Goal: Task Accomplishment & Management: Complete application form

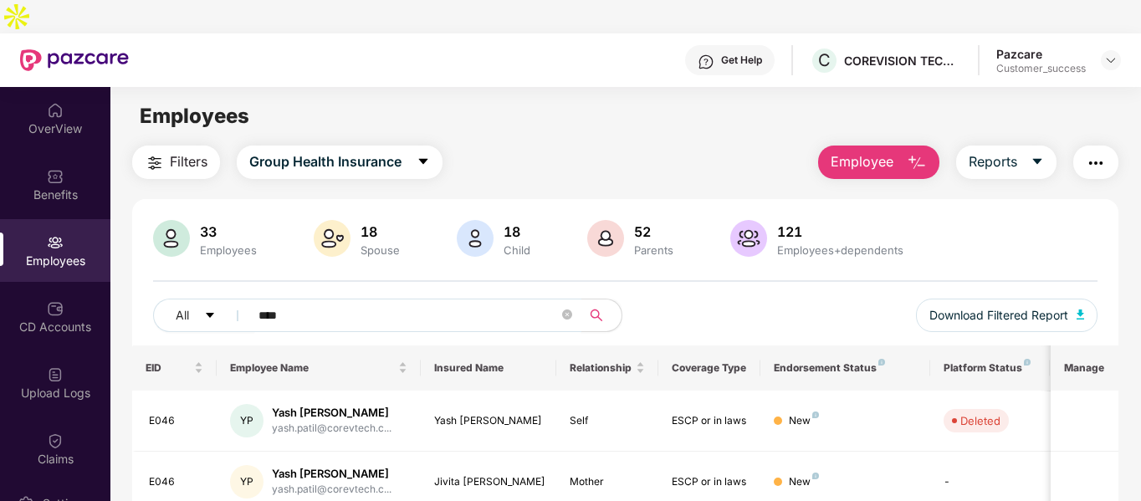
scroll to position [54, 0]
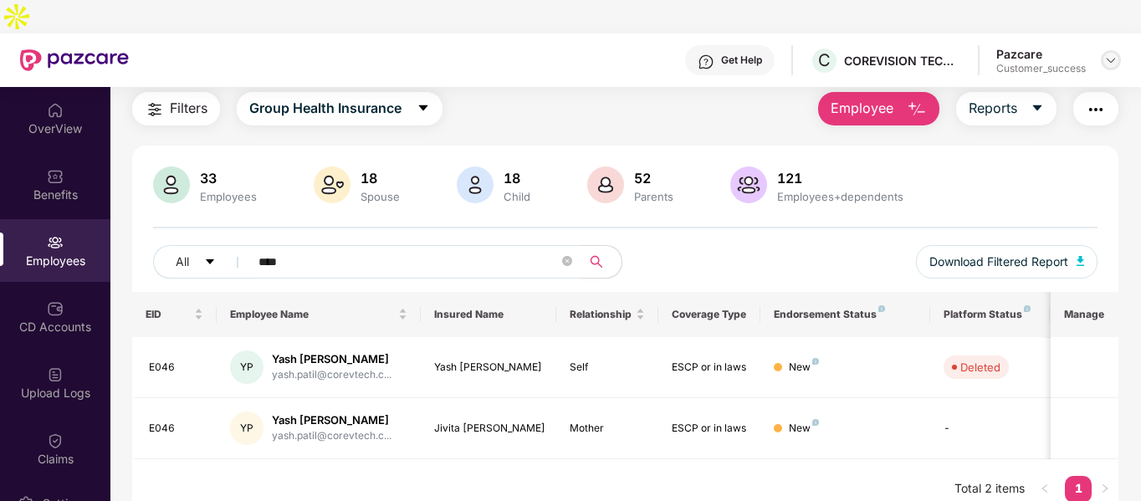
click at [1118, 50] on div at bounding box center [1111, 60] width 20 height 20
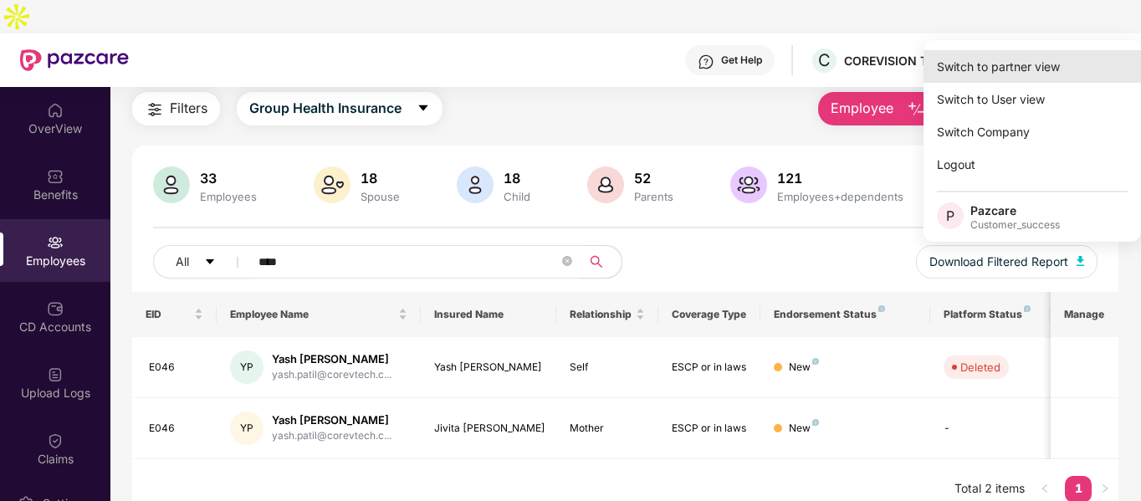
click at [1052, 59] on div "Switch to partner view" at bounding box center [1032, 66] width 217 height 33
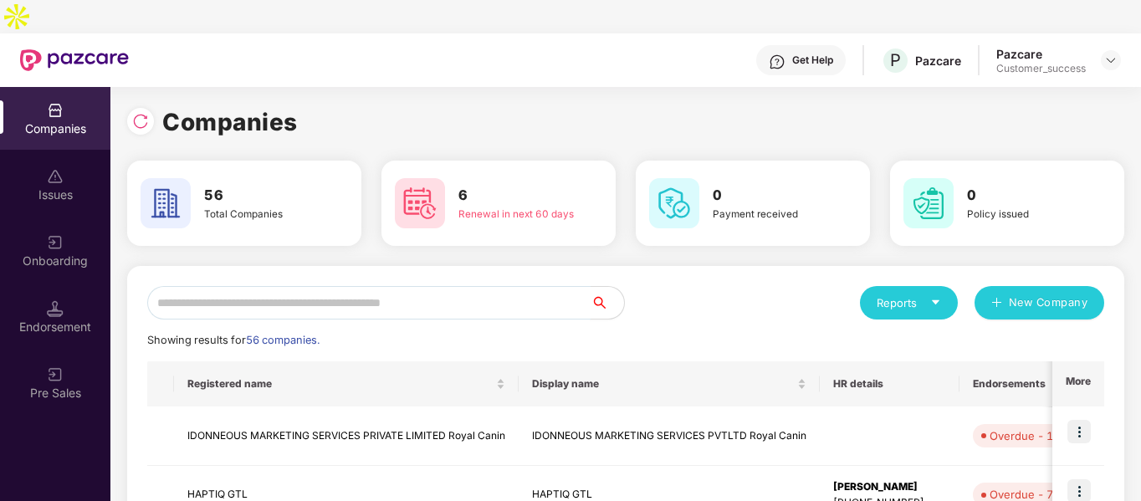
click at [409, 286] on input "text" at bounding box center [368, 302] width 443 height 33
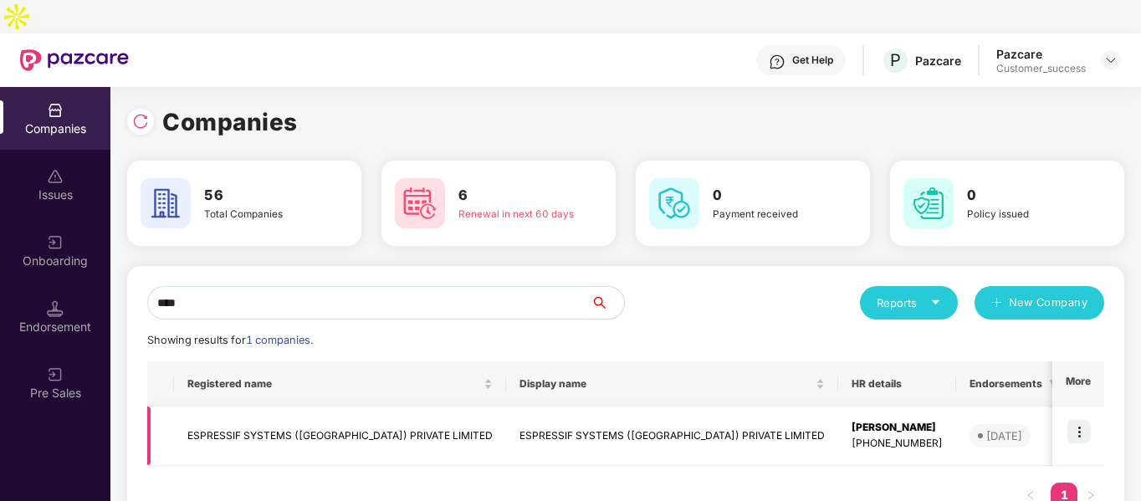
type input "****"
click at [1067, 420] on img at bounding box center [1078, 431] width 23 height 23
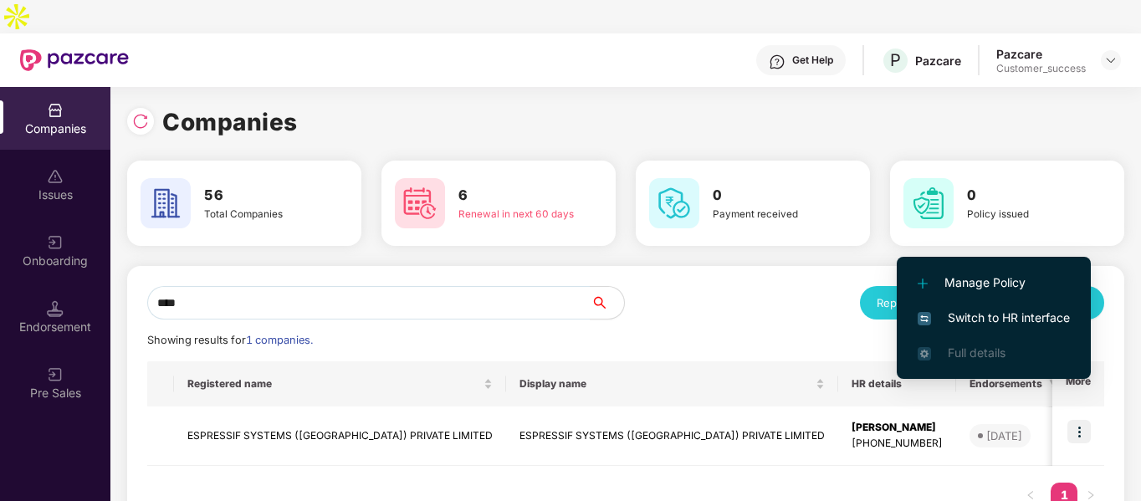
click at [971, 320] on span "Switch to HR interface" at bounding box center [994, 318] width 152 height 18
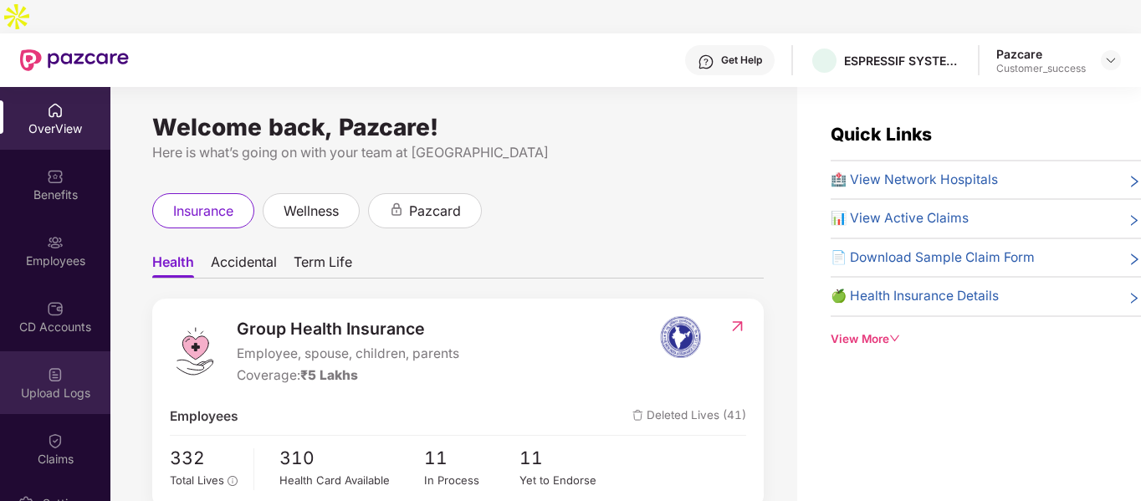
scroll to position [144, 0]
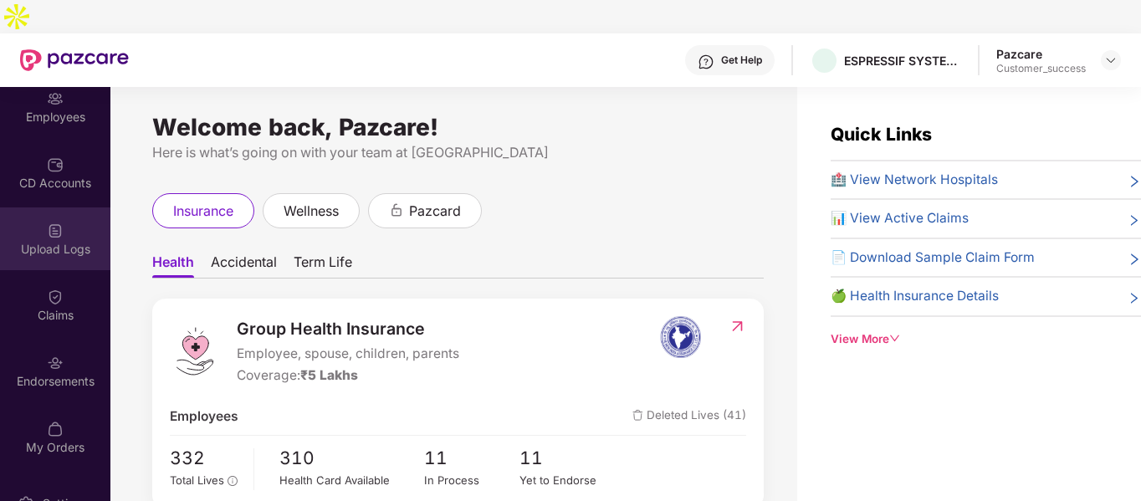
click at [59, 353] on div at bounding box center [55, 361] width 17 height 17
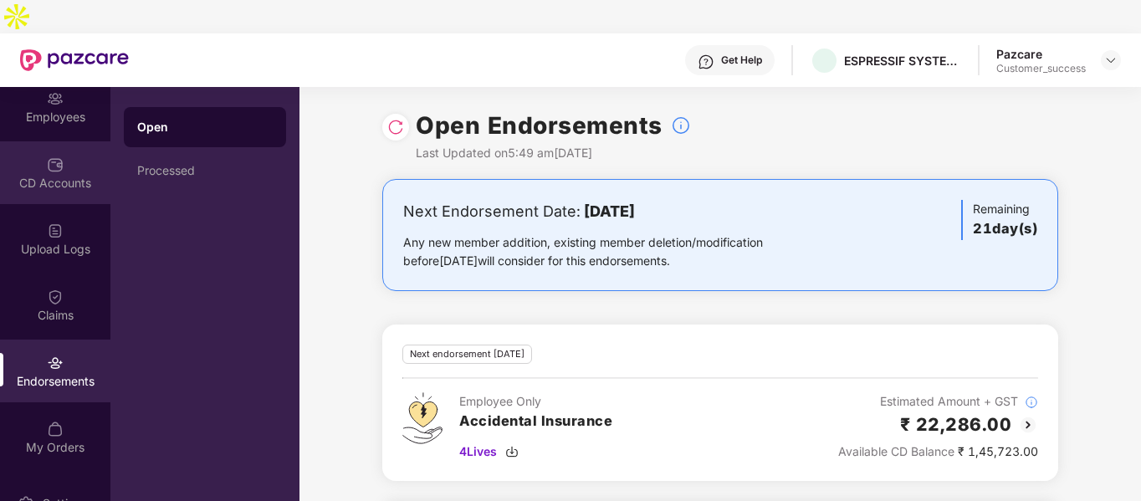
click at [43, 175] on div "CD Accounts" at bounding box center [55, 183] width 110 height 17
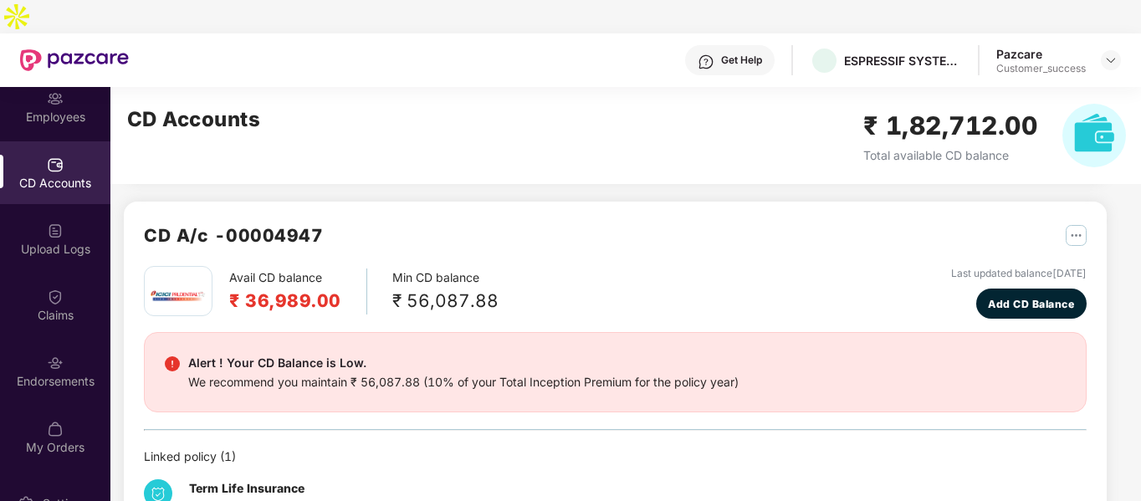
scroll to position [416, 0]
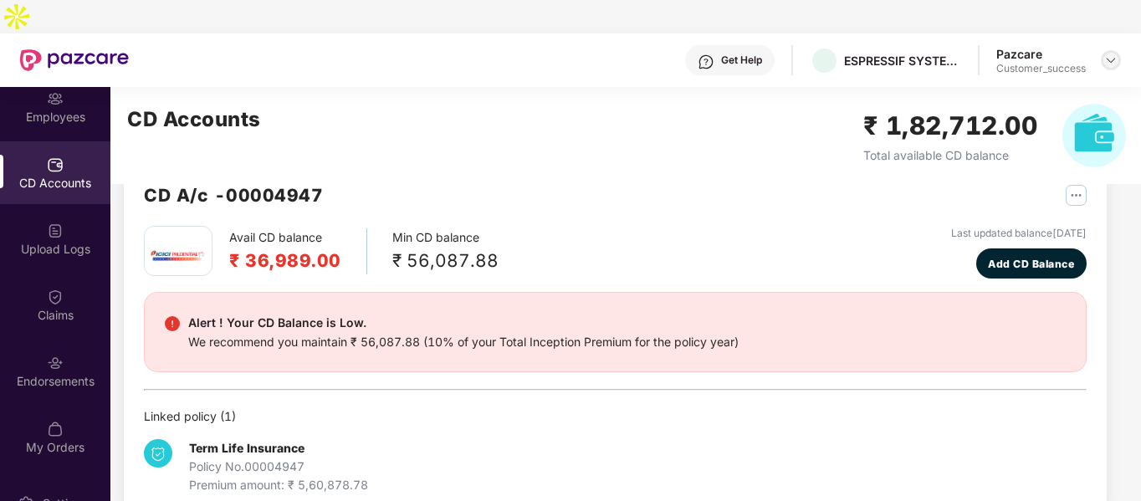
click at [1116, 54] on img at bounding box center [1110, 60] width 13 height 13
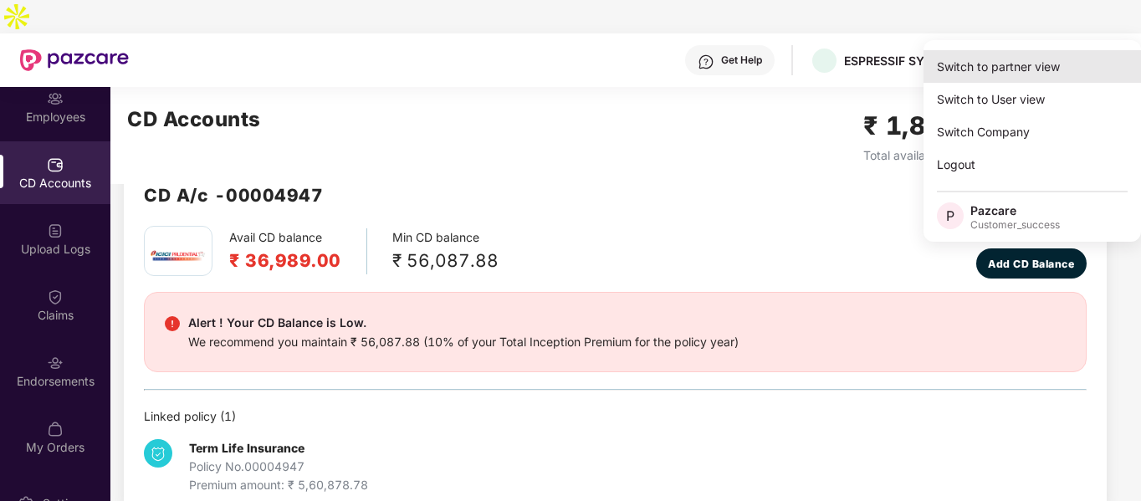
click at [988, 65] on div "Switch to partner view" at bounding box center [1032, 66] width 217 height 33
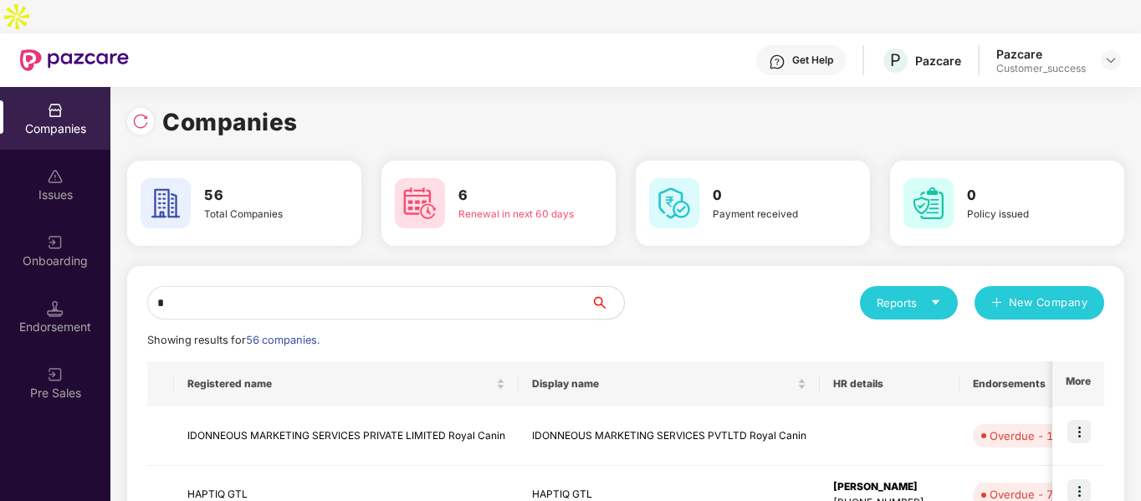
click at [287, 286] on input "*" at bounding box center [368, 302] width 443 height 33
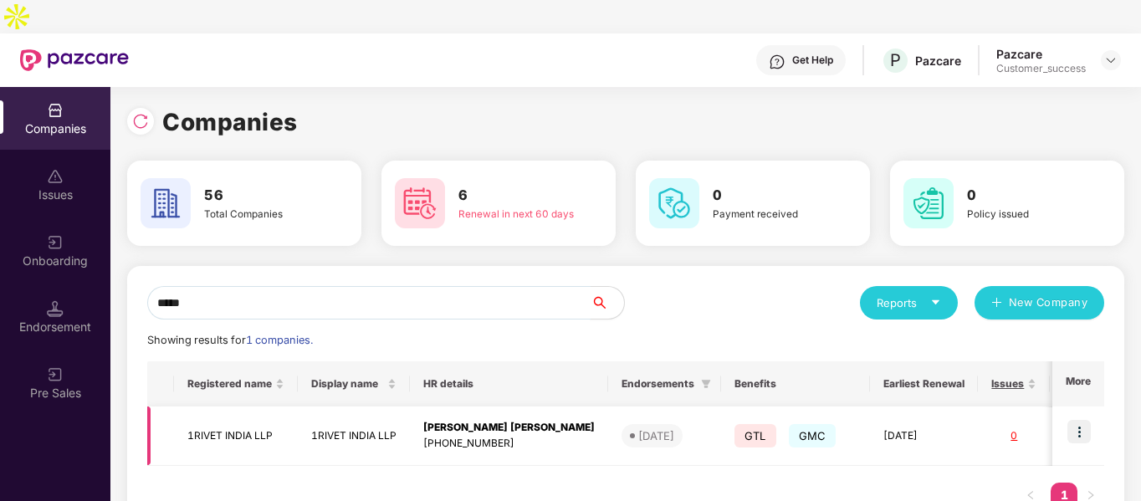
type input "*****"
click at [219, 407] on td "1RIVET INDIA LLP" at bounding box center [236, 436] width 124 height 59
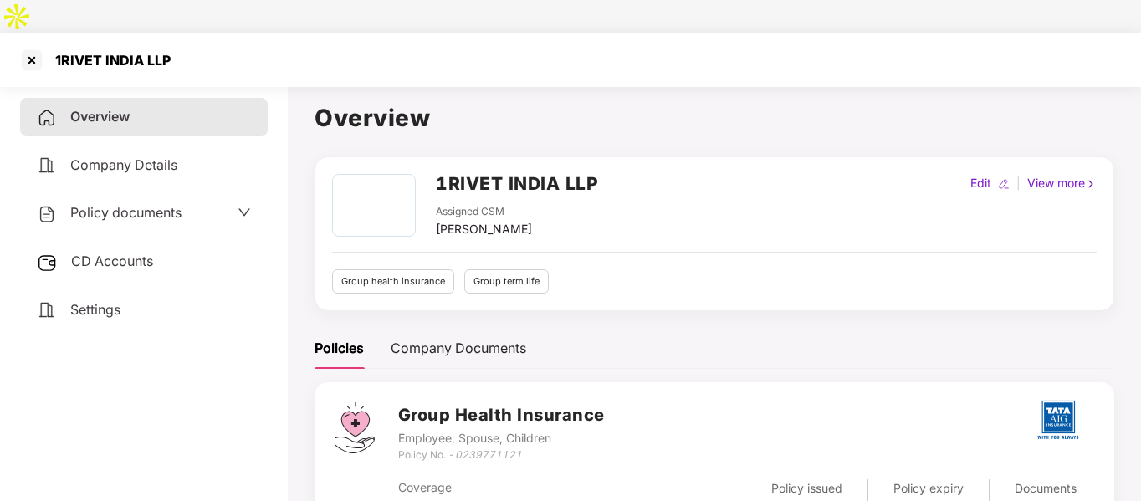
click at [105, 52] on div "1RIVET INDIA LLP" at bounding box center [107, 60] width 125 height 17
copy div "1RIVET INDIA LLP"
click at [35, 47] on div at bounding box center [31, 60] width 27 height 27
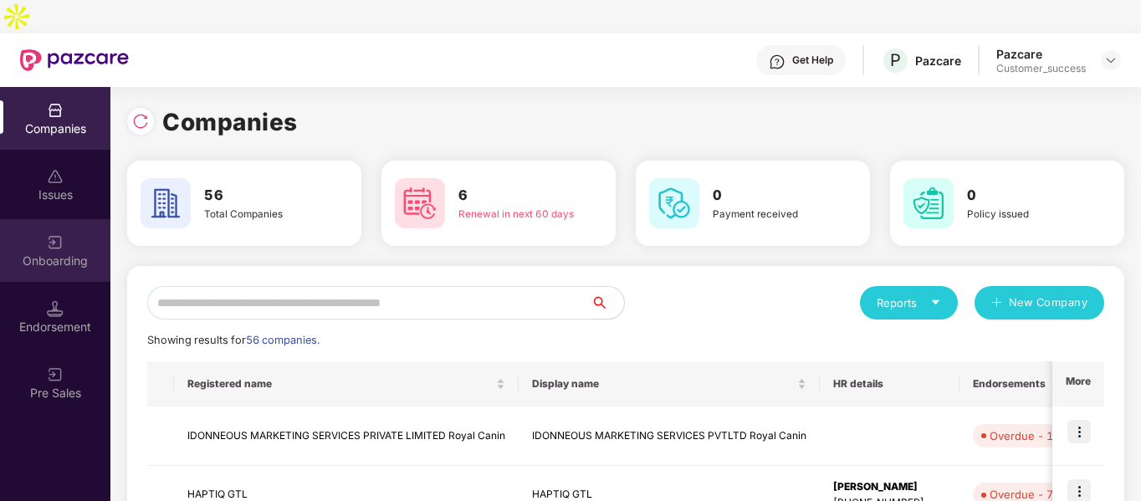
click at [69, 219] on div "Onboarding" at bounding box center [55, 250] width 110 height 63
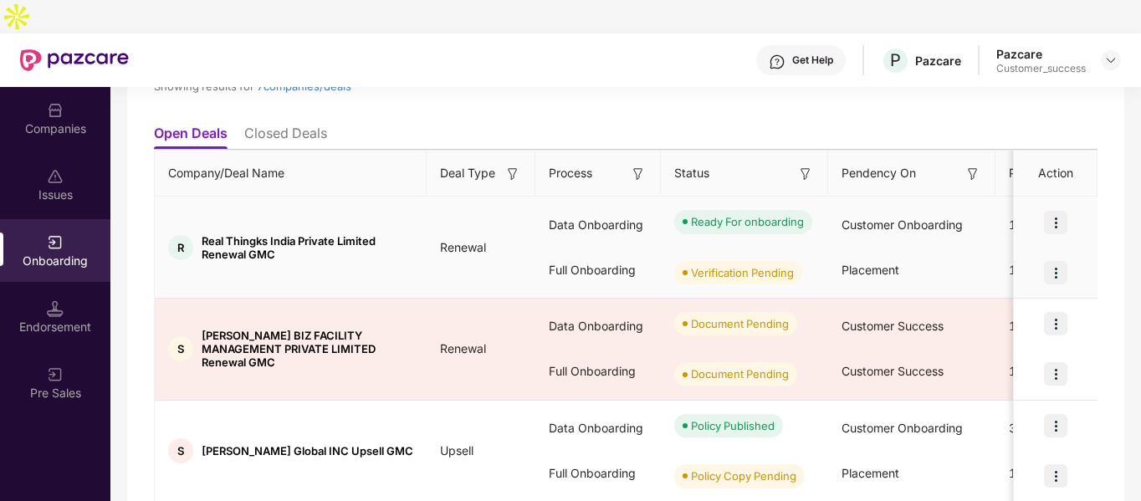
scroll to position [158, 0]
click at [1048, 261] on img at bounding box center [1055, 272] width 23 height 23
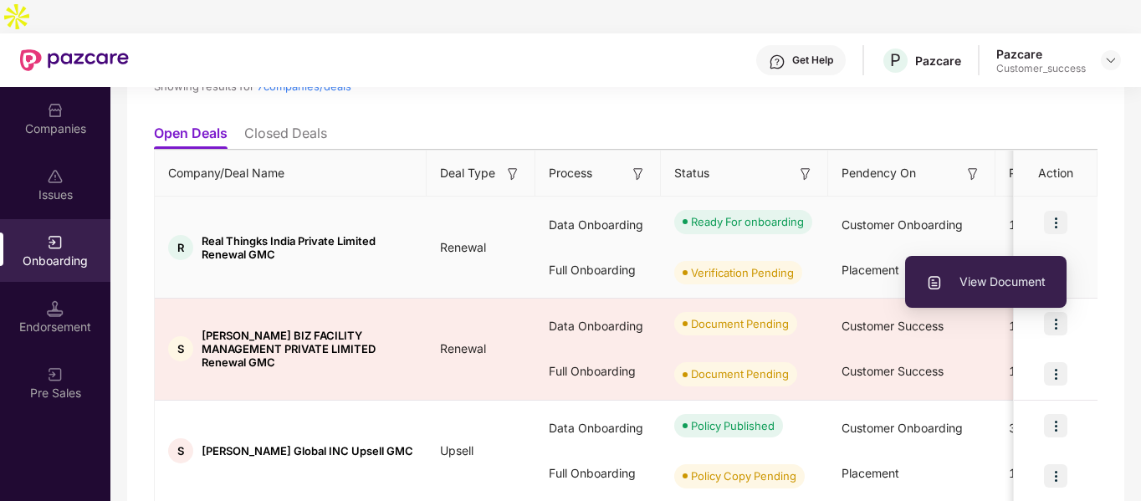
click at [985, 284] on span "View Document" at bounding box center [986, 282] width 120 height 18
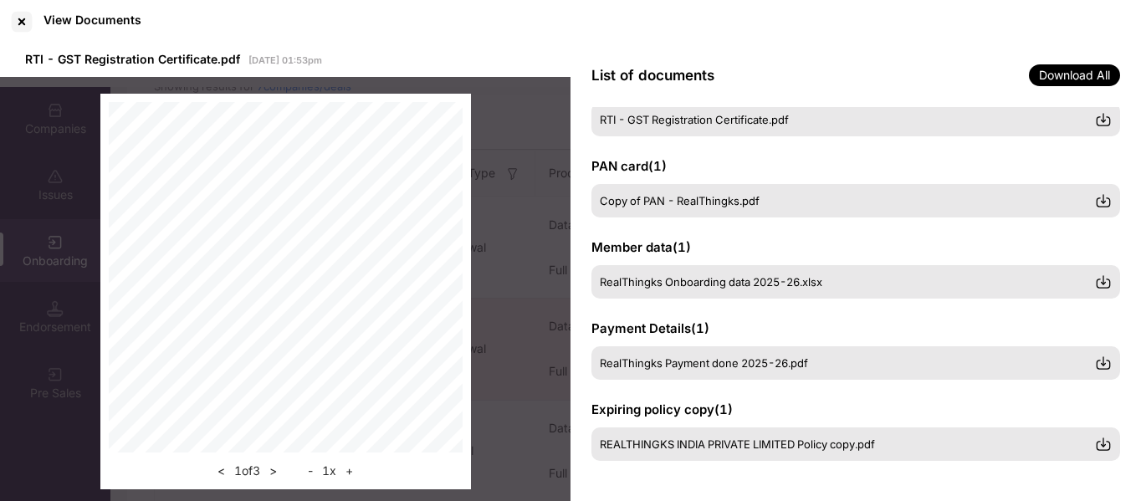
scroll to position [0, 0]
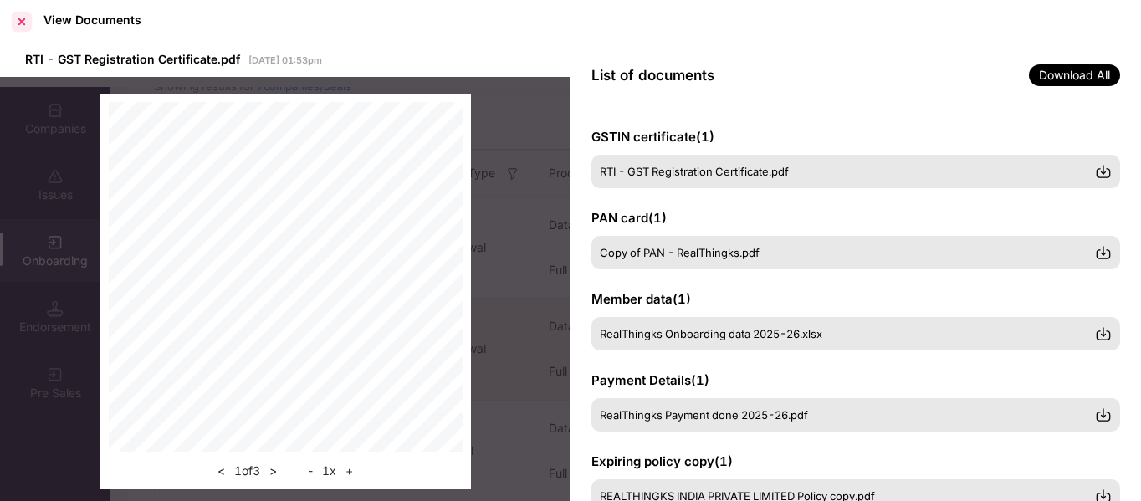
click at [33, 27] on div at bounding box center [21, 21] width 27 height 27
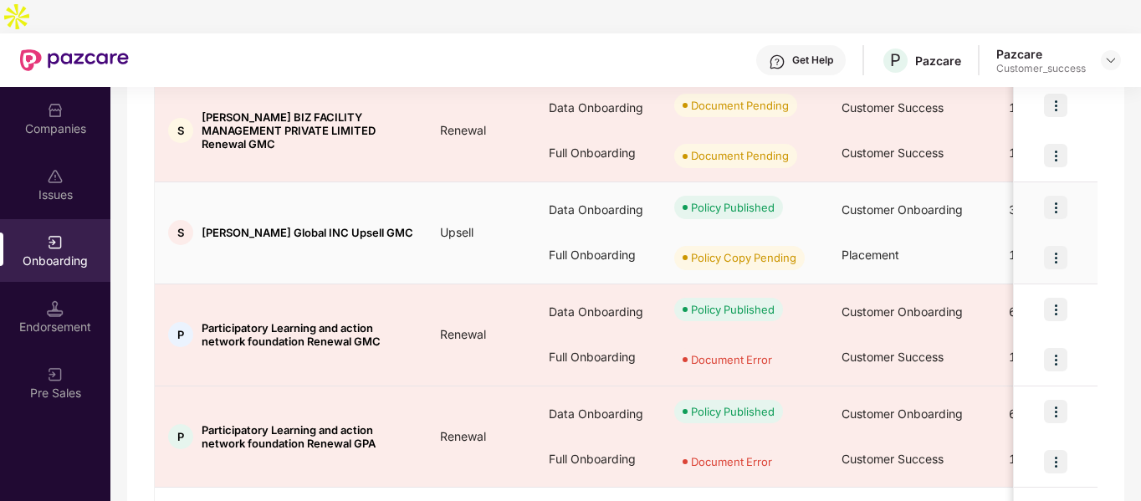
scroll to position [381, 0]
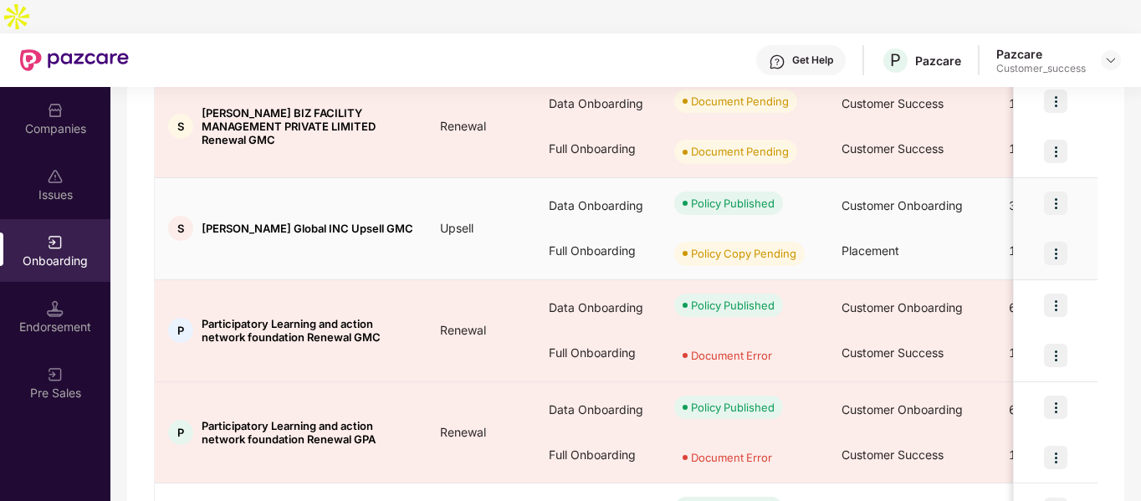
click at [1053, 242] on img at bounding box center [1055, 253] width 23 height 23
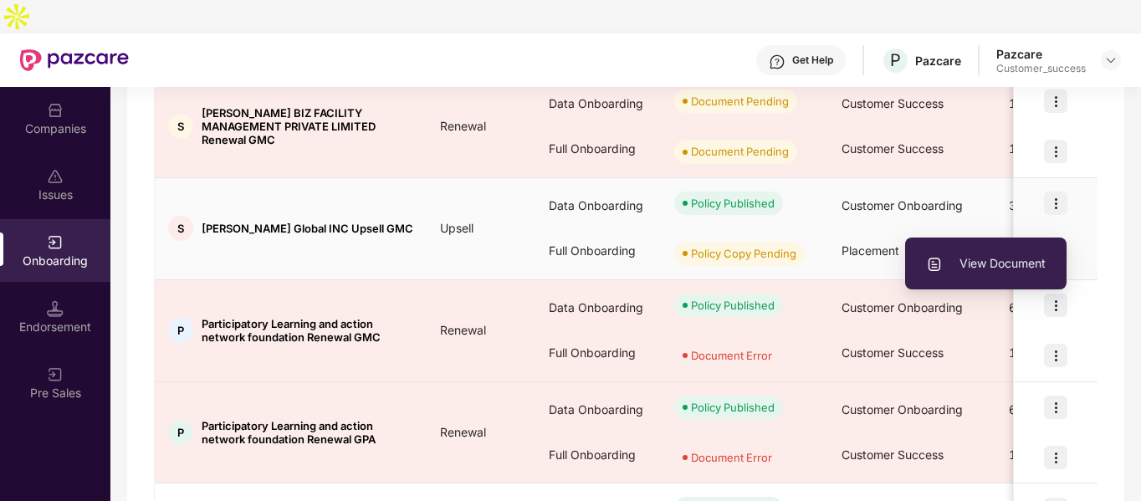
click at [1055, 192] on img at bounding box center [1055, 203] width 23 height 23
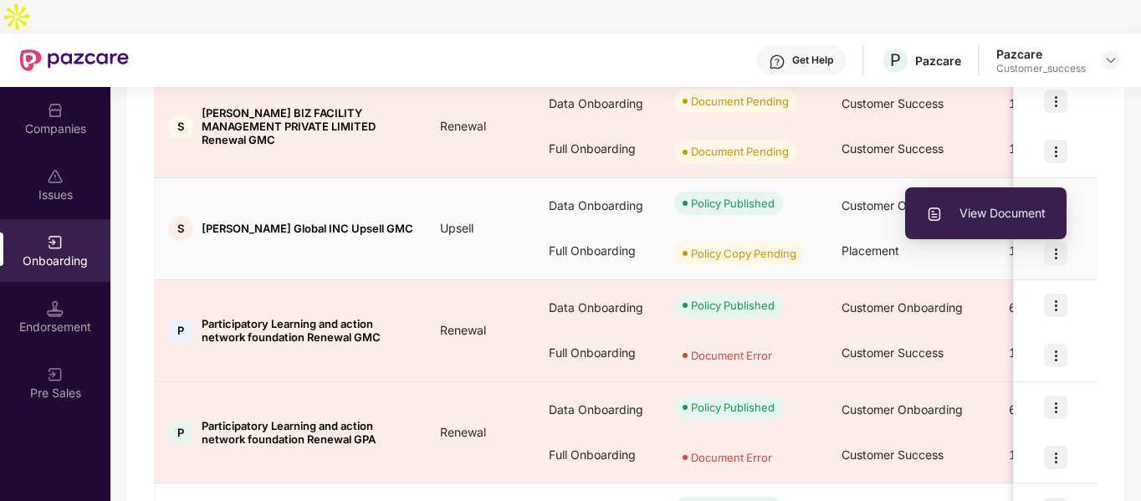
click at [1000, 204] on span "View Document" at bounding box center [986, 213] width 120 height 18
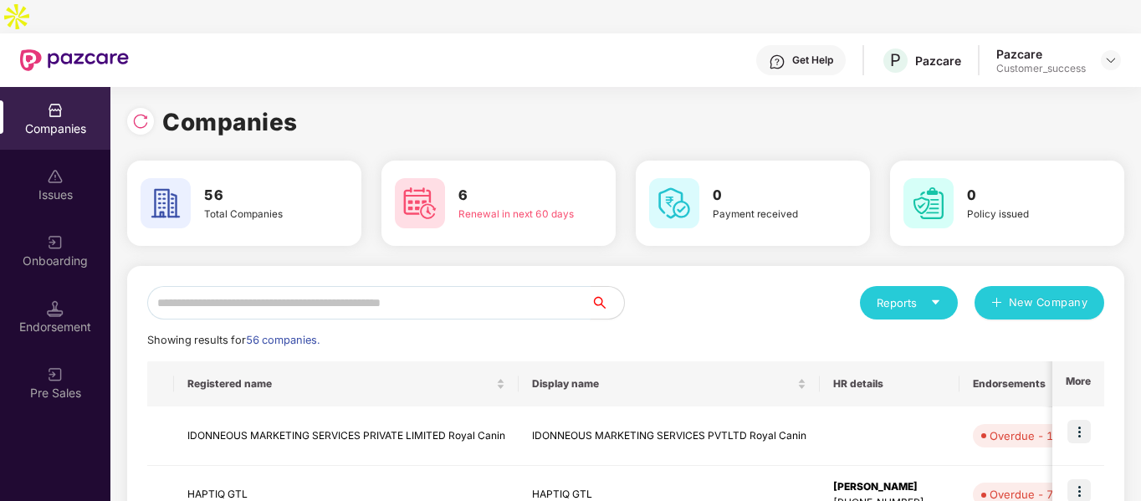
click at [221, 286] on input "text" at bounding box center [368, 302] width 443 height 33
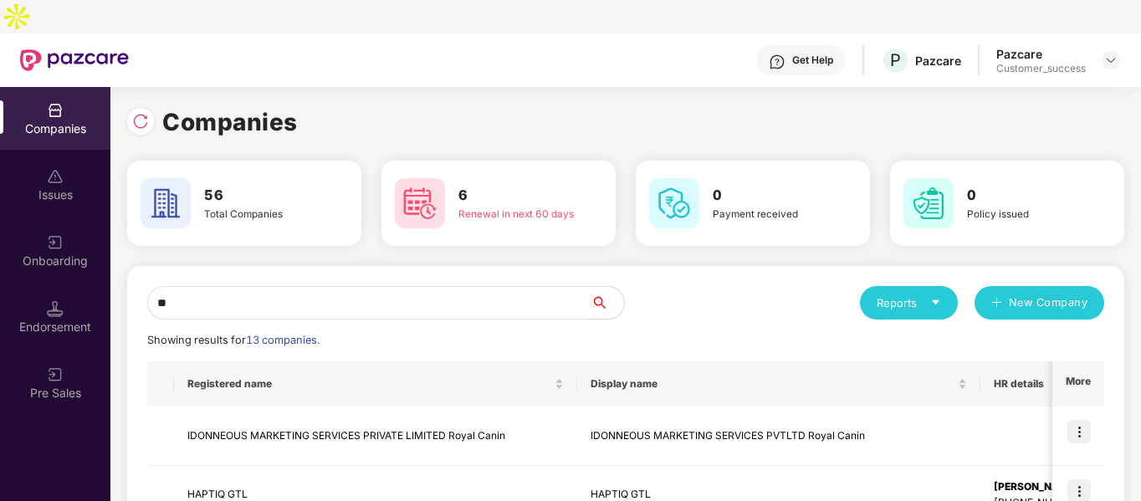
type input "*"
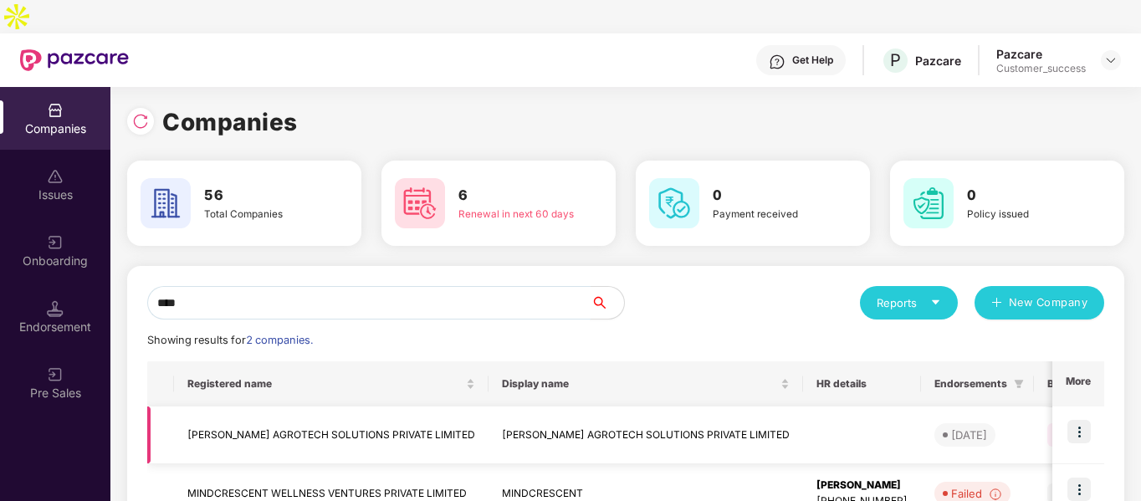
type input "****"
click at [1082, 420] on img at bounding box center [1078, 431] width 23 height 23
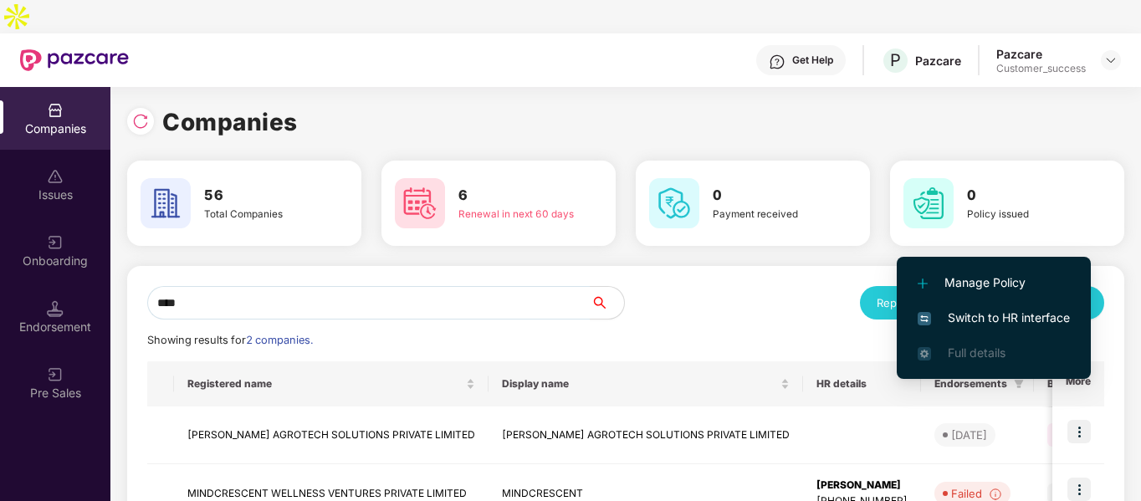
click at [975, 310] on span "Switch to HR interface" at bounding box center [994, 318] width 152 height 18
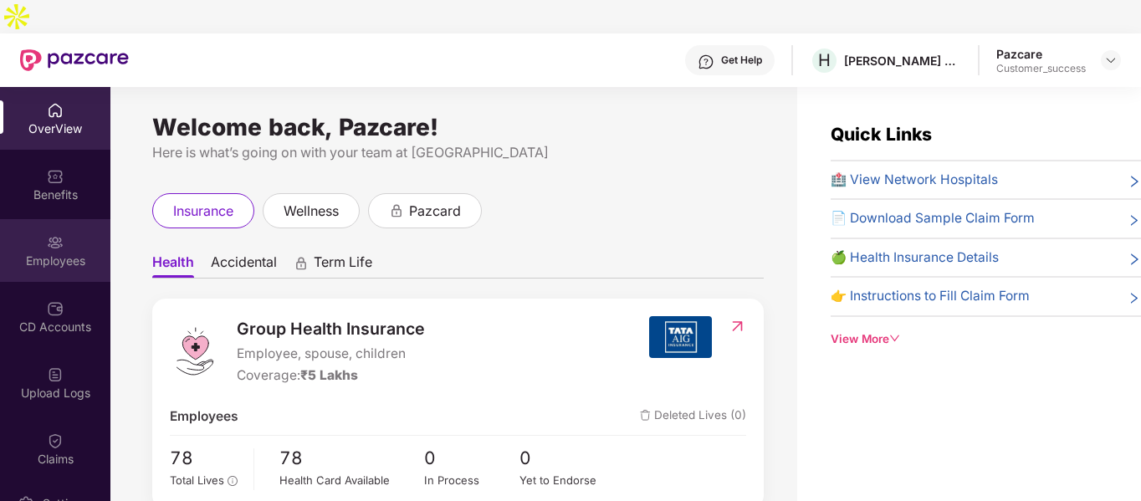
click at [47, 234] on img at bounding box center [55, 242] width 17 height 17
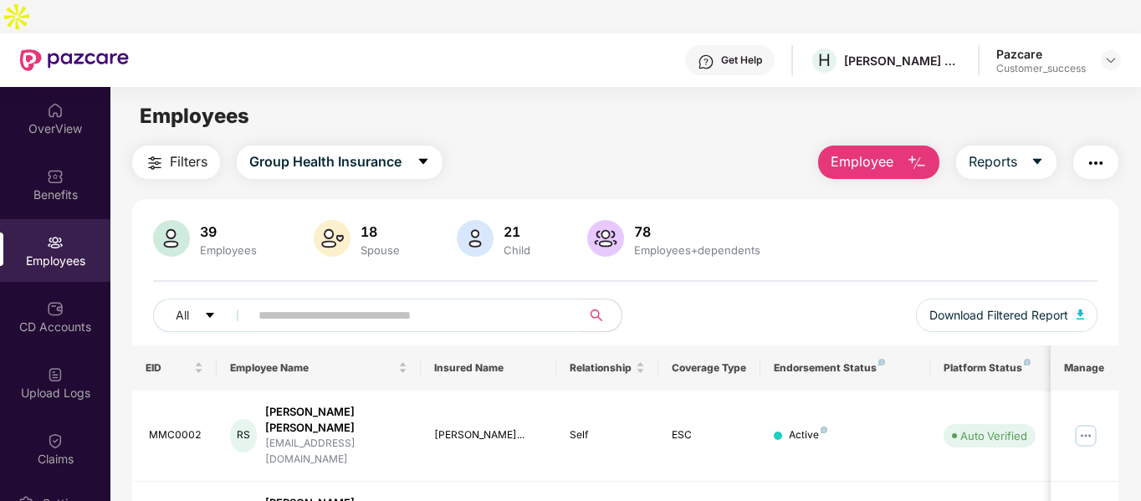
click at [929, 146] on button "Employee" at bounding box center [878, 162] width 121 height 33
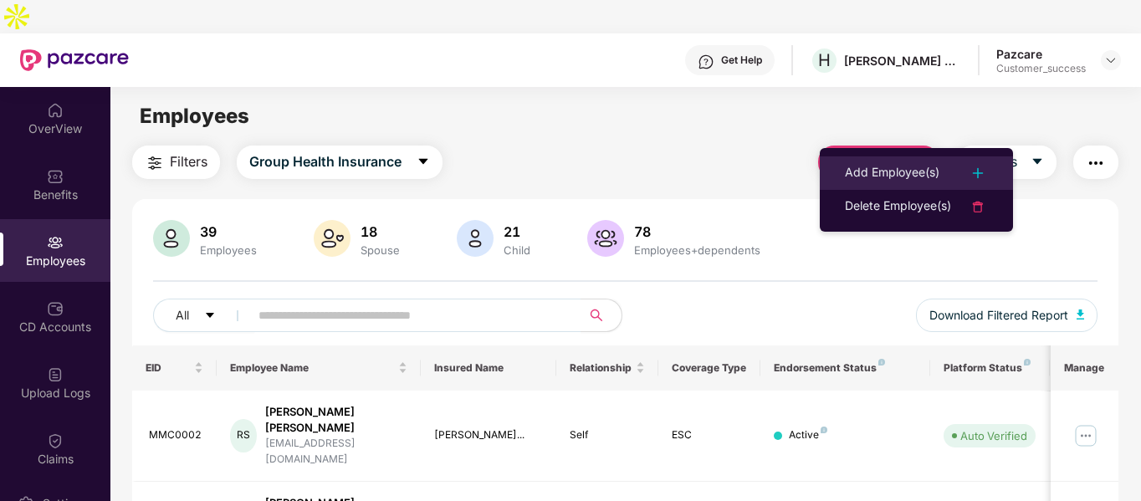
click at [872, 160] on li "Add Employee(s)" at bounding box center [916, 172] width 193 height 33
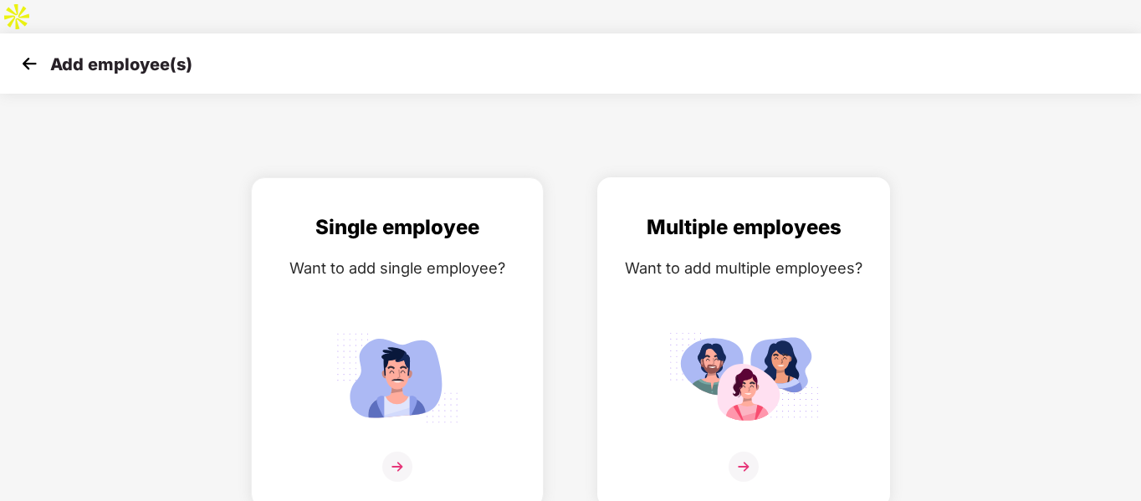
click at [774, 212] on div "Multiple employees Want to add multiple employees?" at bounding box center [744, 357] width 258 height 291
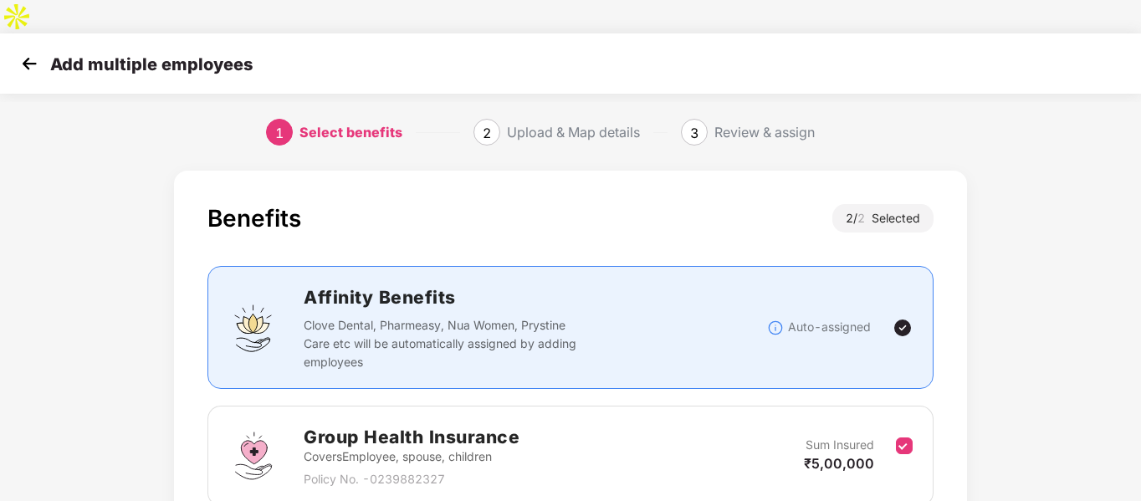
scroll to position [234, 0]
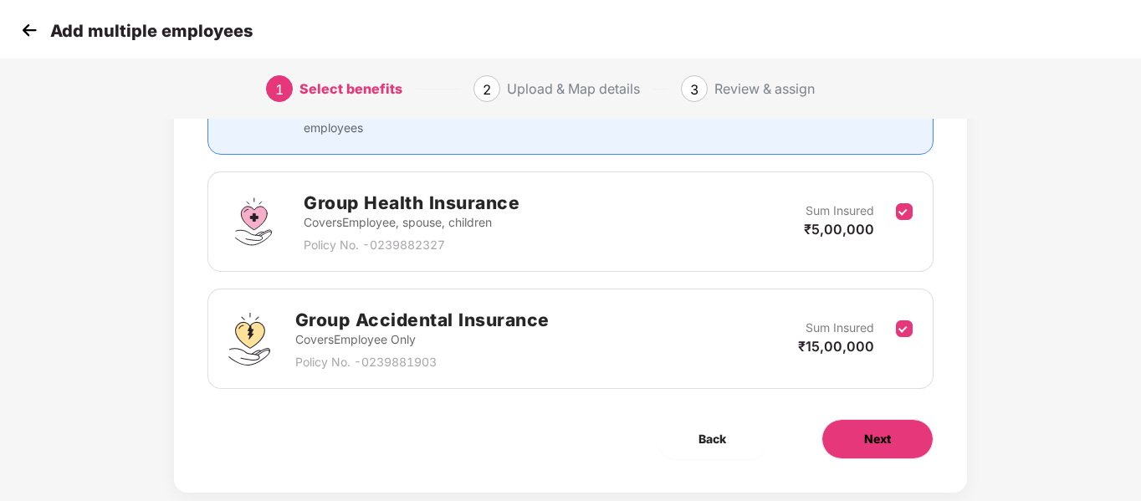
click at [898, 419] on button "Next" at bounding box center [877, 439] width 112 height 40
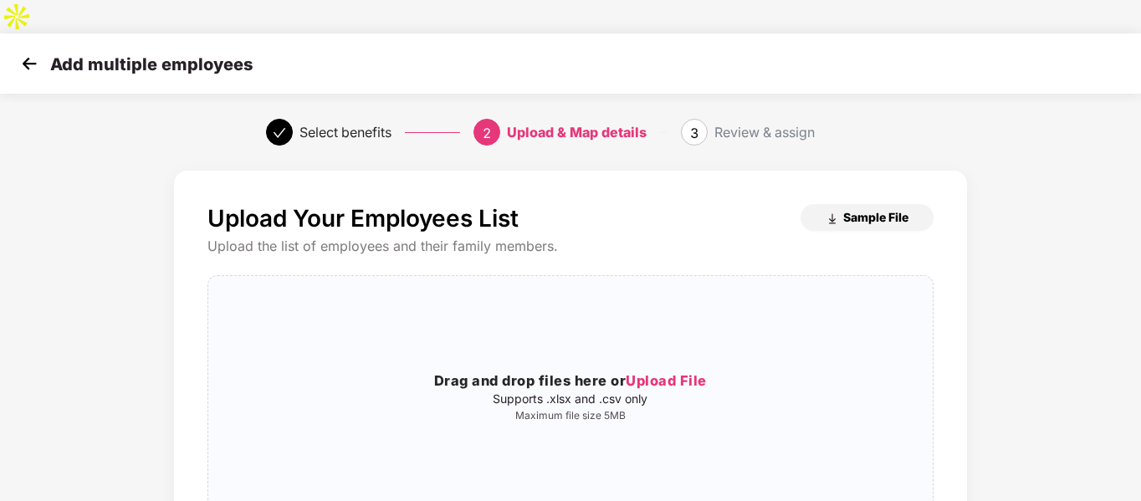
click at [858, 209] on span "Sample File" at bounding box center [875, 217] width 65 height 16
click at [545, 392] on p "Supports .xlsx and .csv only" at bounding box center [570, 398] width 724 height 13
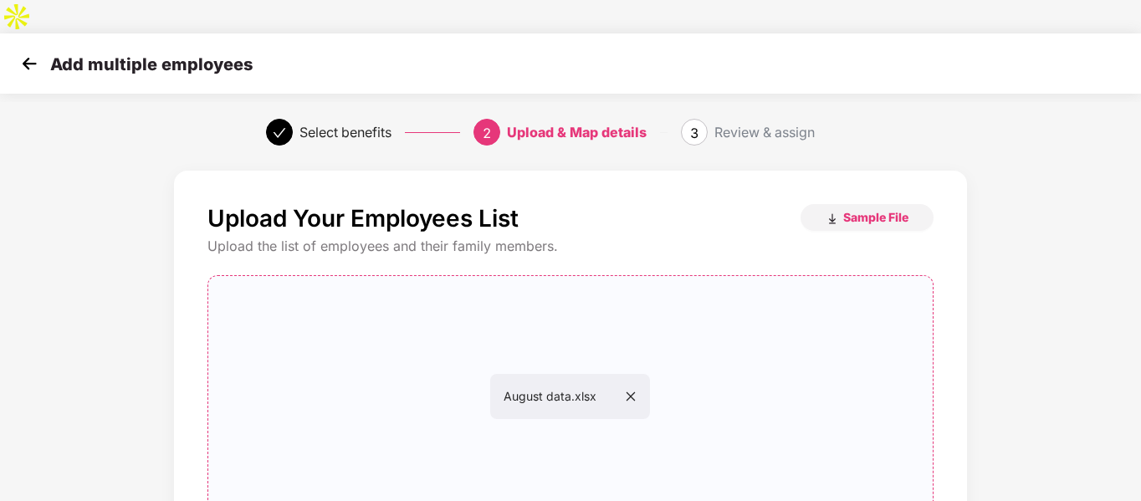
scroll to position [171, 0]
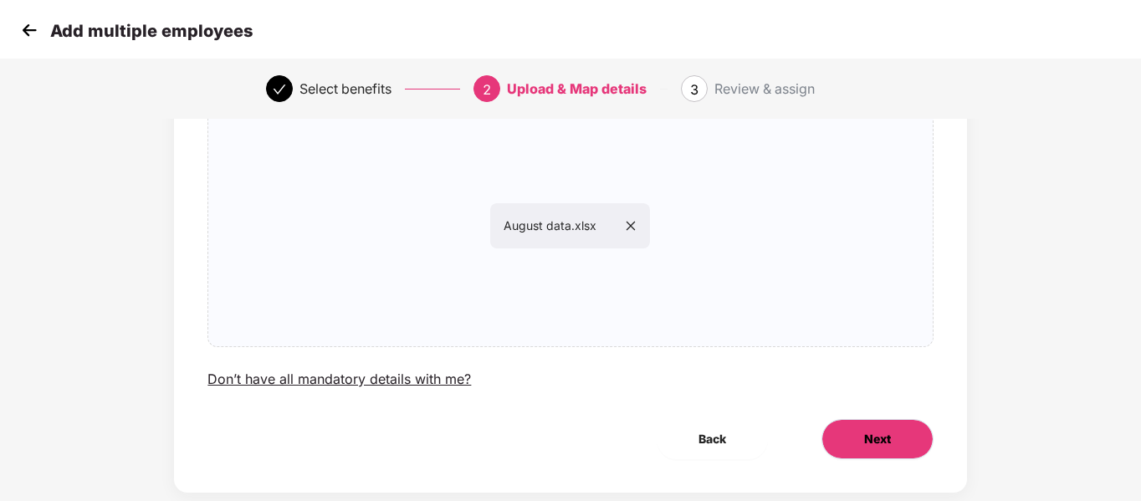
click at [826, 419] on button "Next" at bounding box center [877, 439] width 112 height 40
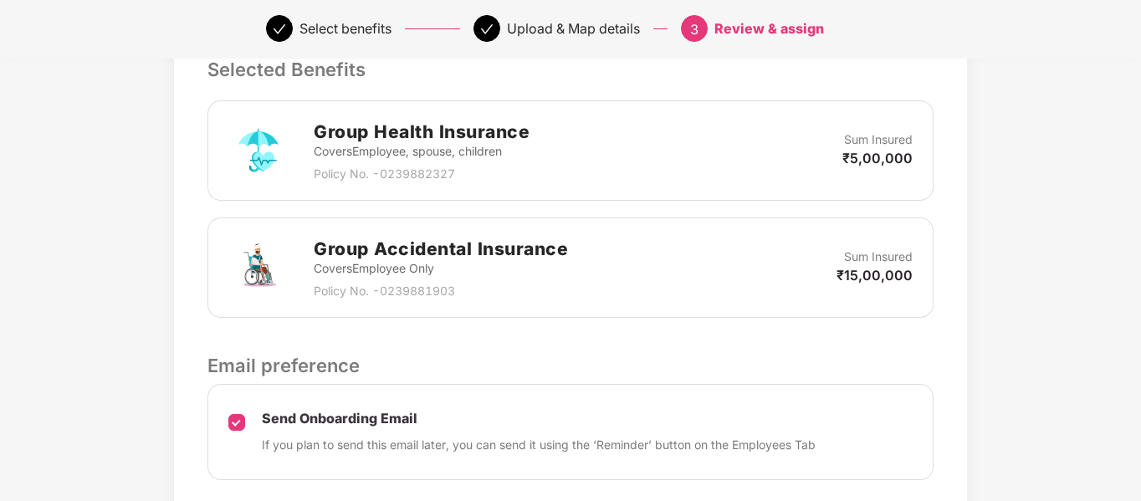
scroll to position [567, 0]
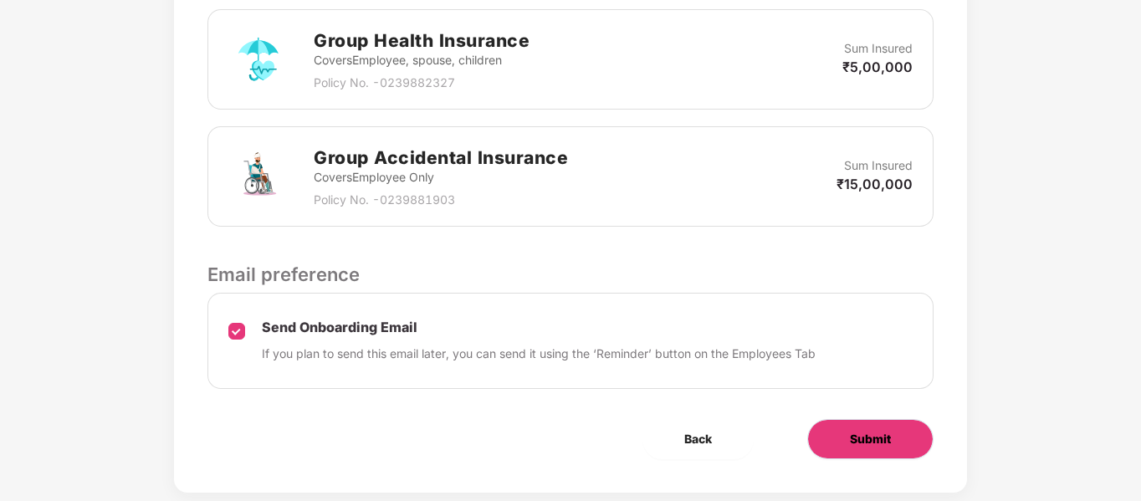
click at [825, 419] on button "Submit" at bounding box center [870, 439] width 126 height 40
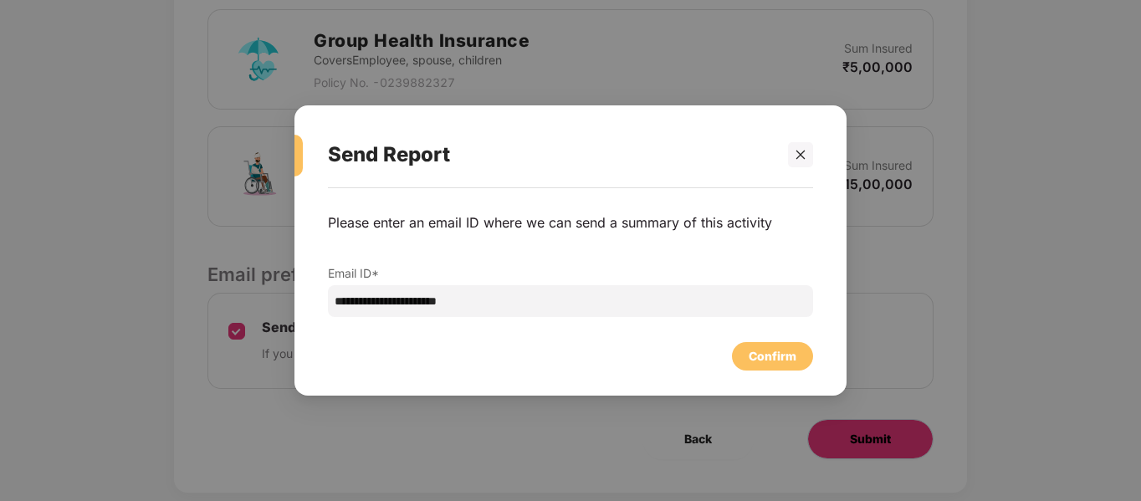
scroll to position [0, 0]
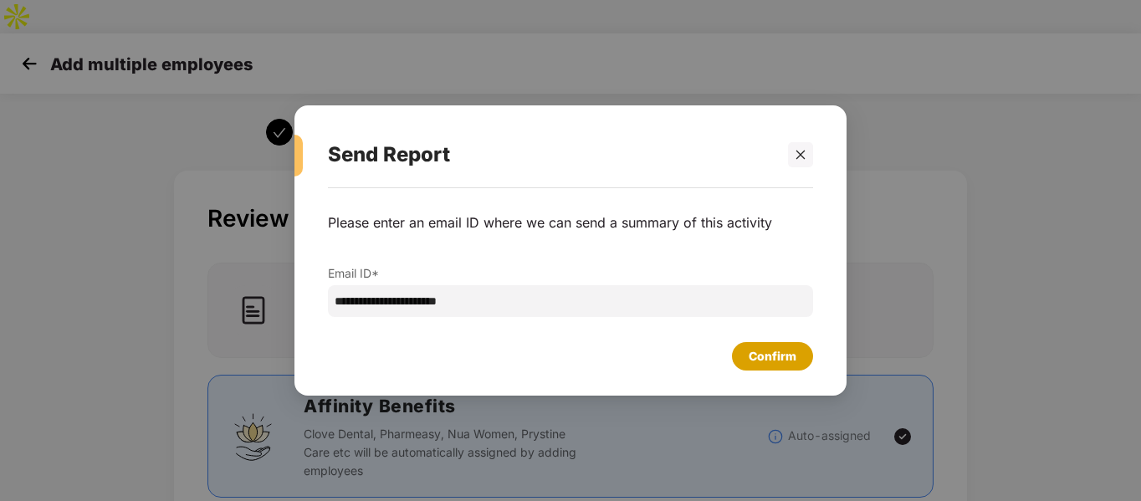
click at [776, 354] on div "Confirm" at bounding box center [773, 356] width 48 height 18
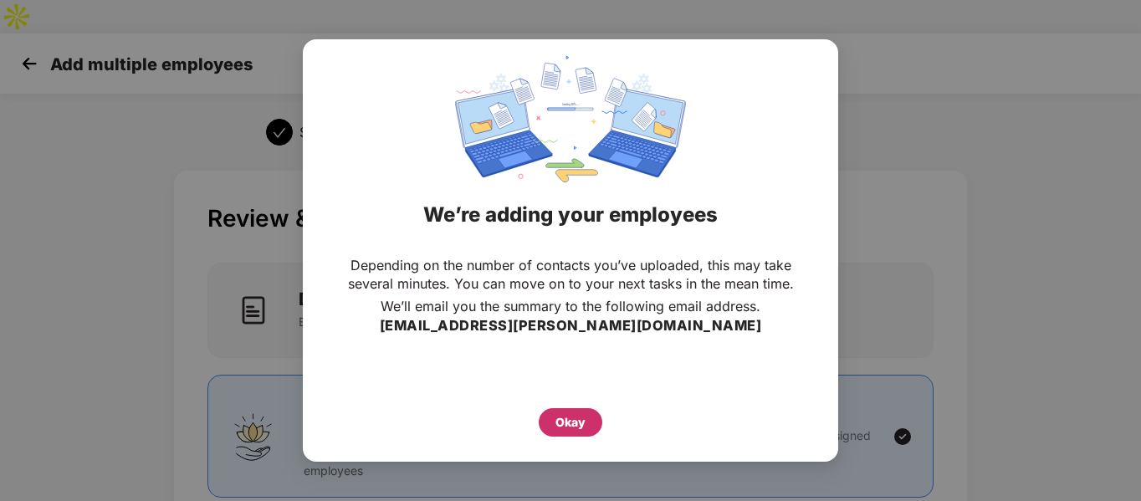
click at [582, 417] on div "Okay" at bounding box center [570, 422] width 30 height 18
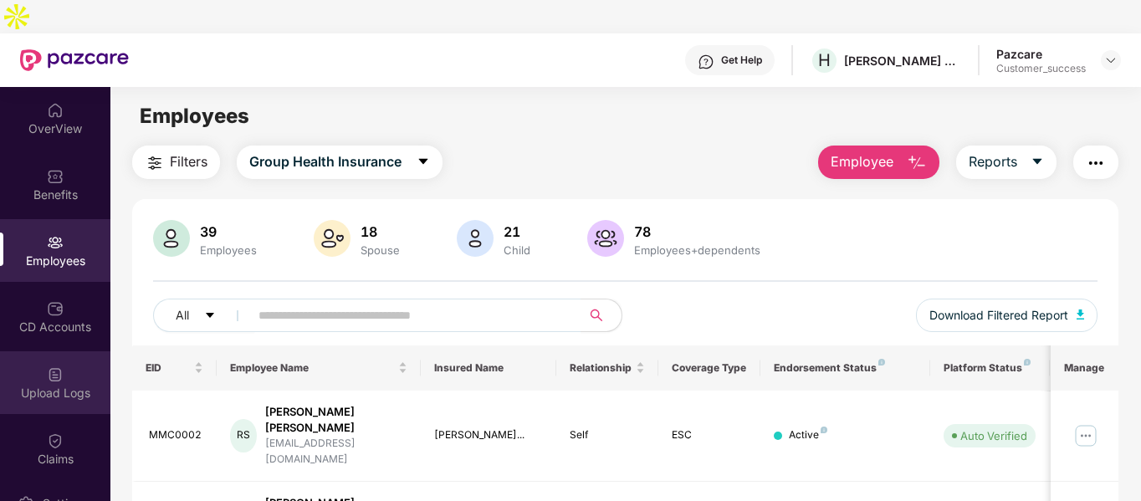
click at [46, 385] on div "Upload Logs" at bounding box center [55, 393] width 110 height 17
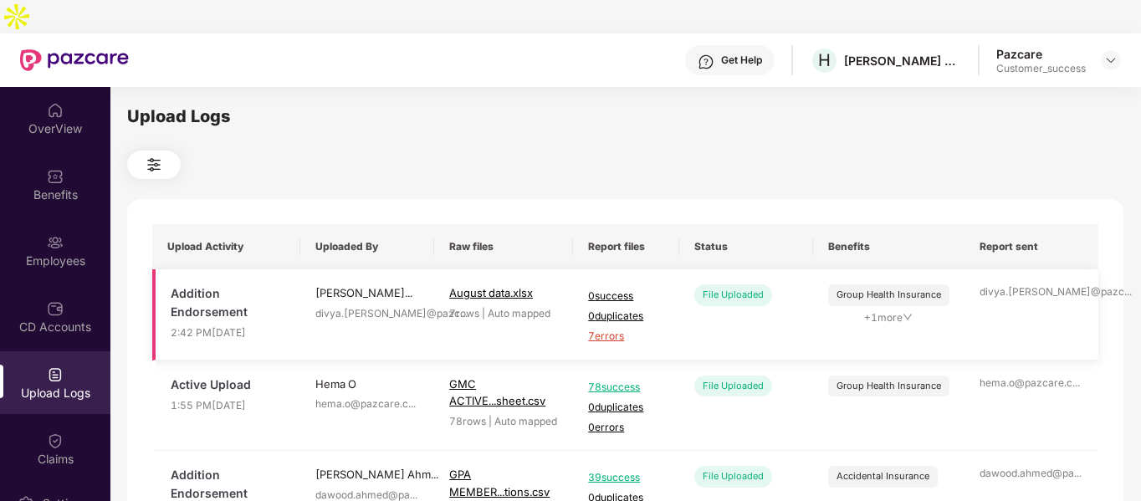
click at [598, 329] on span "7 errors" at bounding box center [626, 337] width 76 height 16
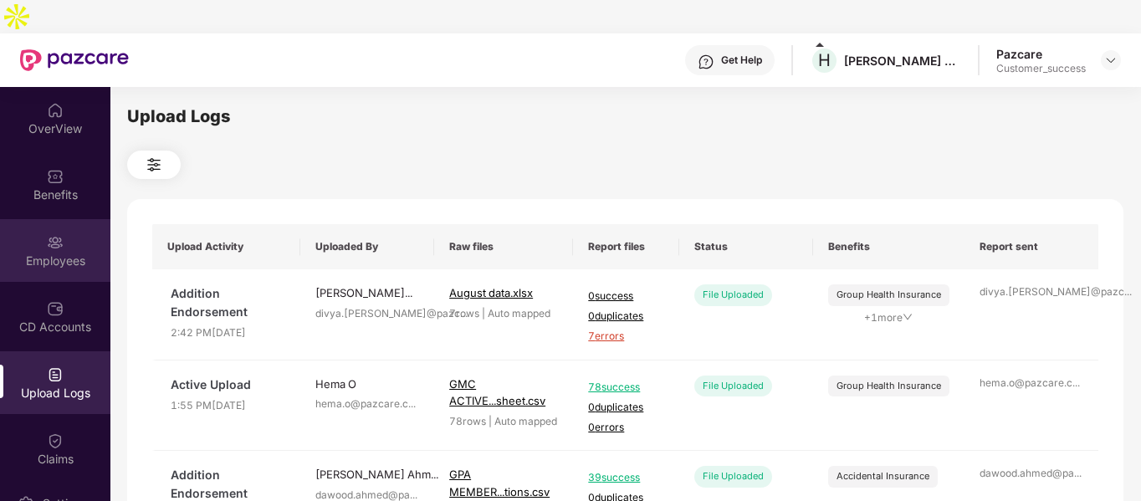
click at [91, 219] on div "Employees" at bounding box center [55, 250] width 110 height 63
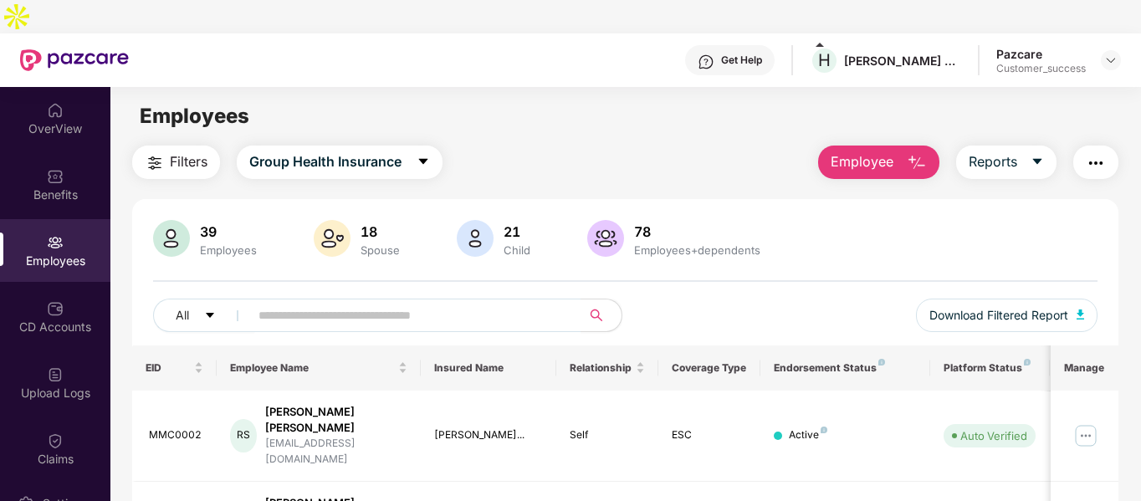
click at [923, 153] on img "button" at bounding box center [917, 163] width 20 height 20
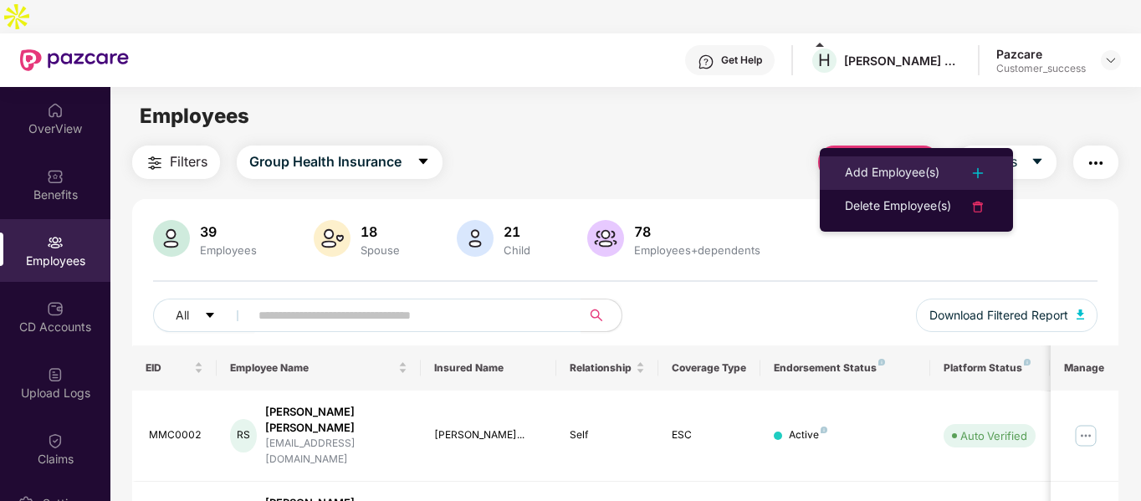
click at [853, 170] on div "Add Employee(s)" at bounding box center [892, 173] width 95 height 20
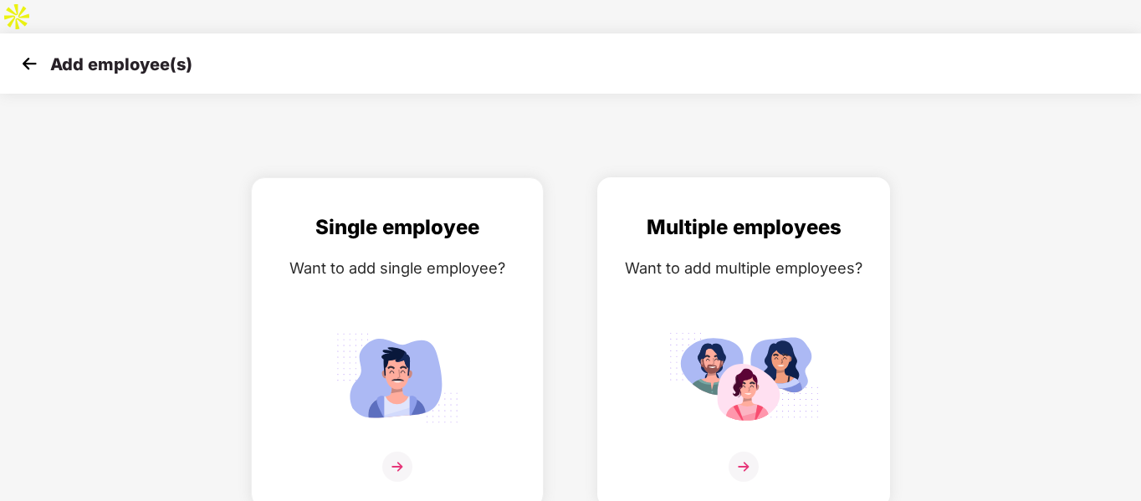
click at [727, 278] on div "Multiple employees Want to add multiple employees?" at bounding box center [744, 357] width 258 height 291
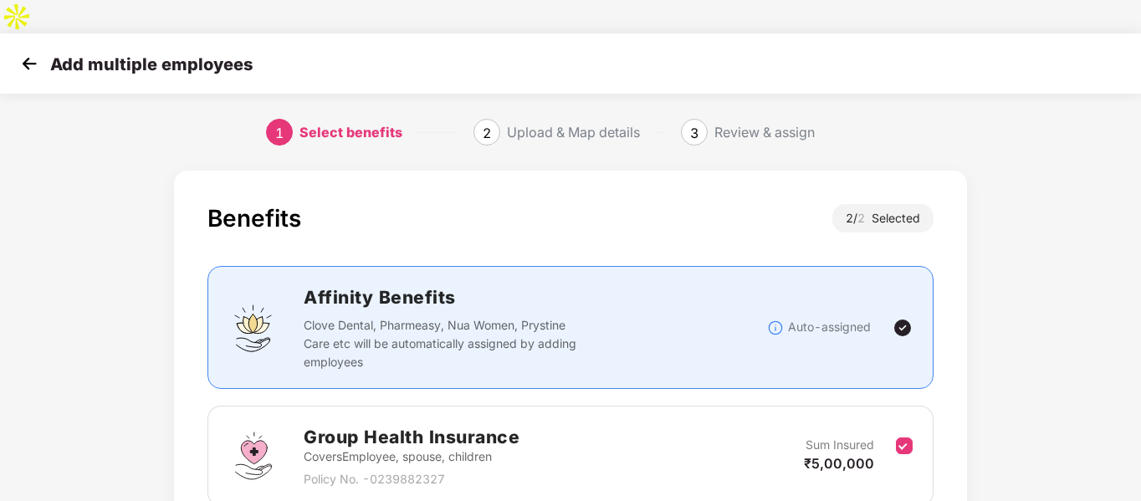
scroll to position [234, 0]
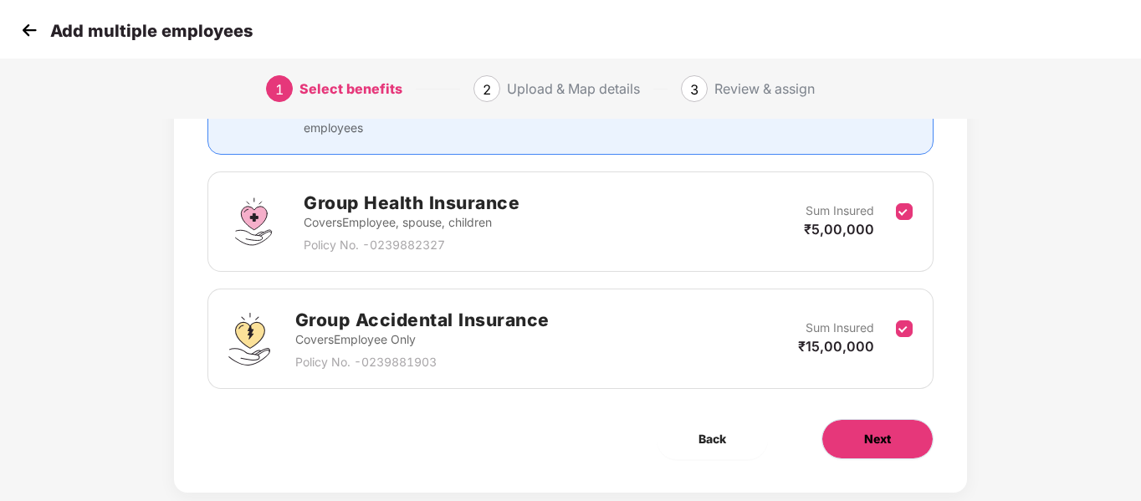
click at [855, 419] on button "Next" at bounding box center [877, 439] width 112 height 40
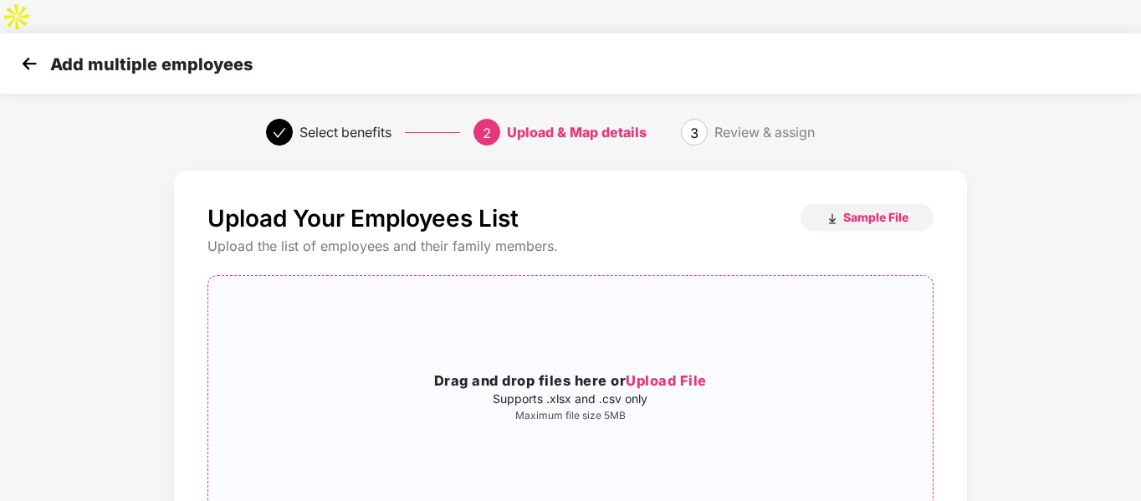
click at [570, 392] on p "Supports .xlsx and .csv only" at bounding box center [570, 398] width 724 height 13
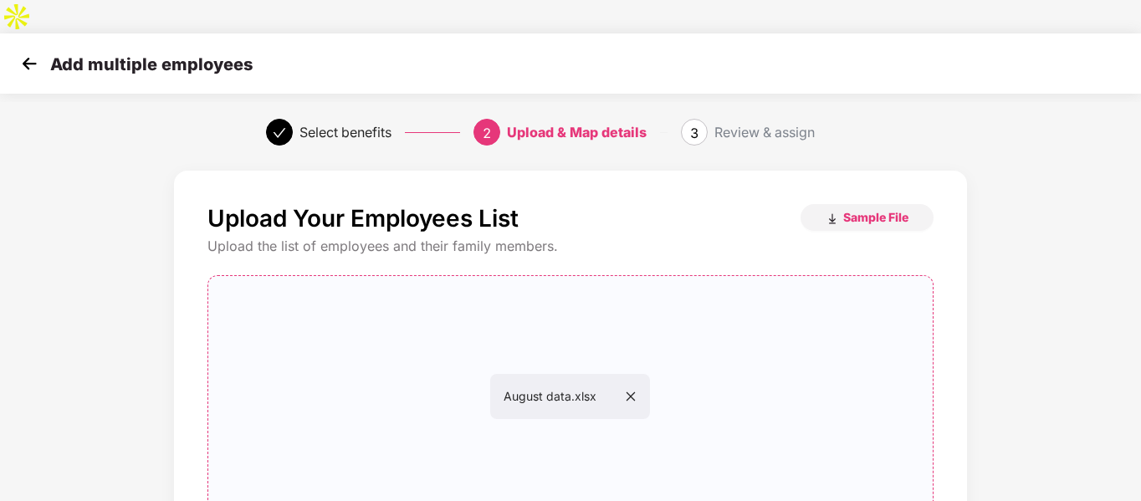
scroll to position [171, 0]
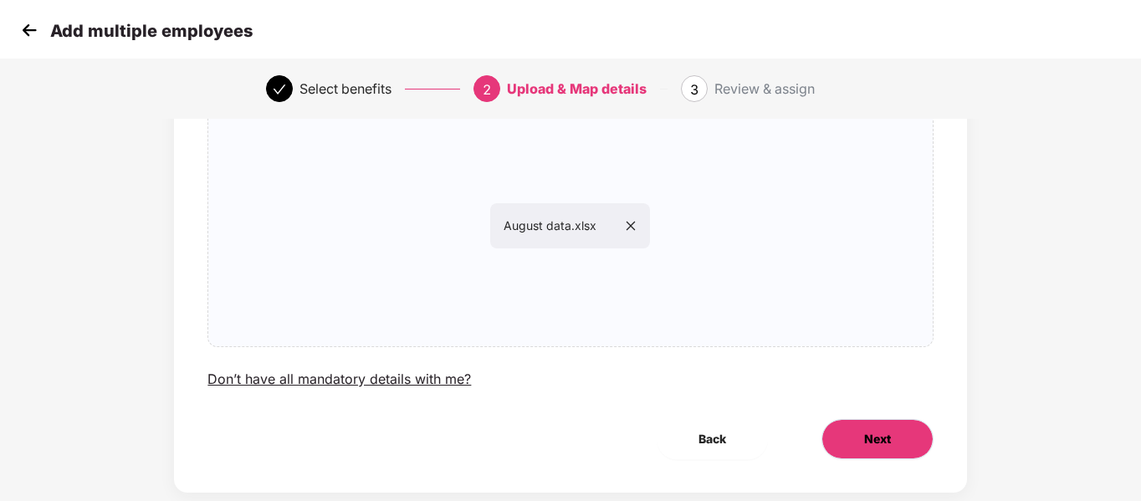
click at [838, 419] on button "Next" at bounding box center [877, 439] width 112 height 40
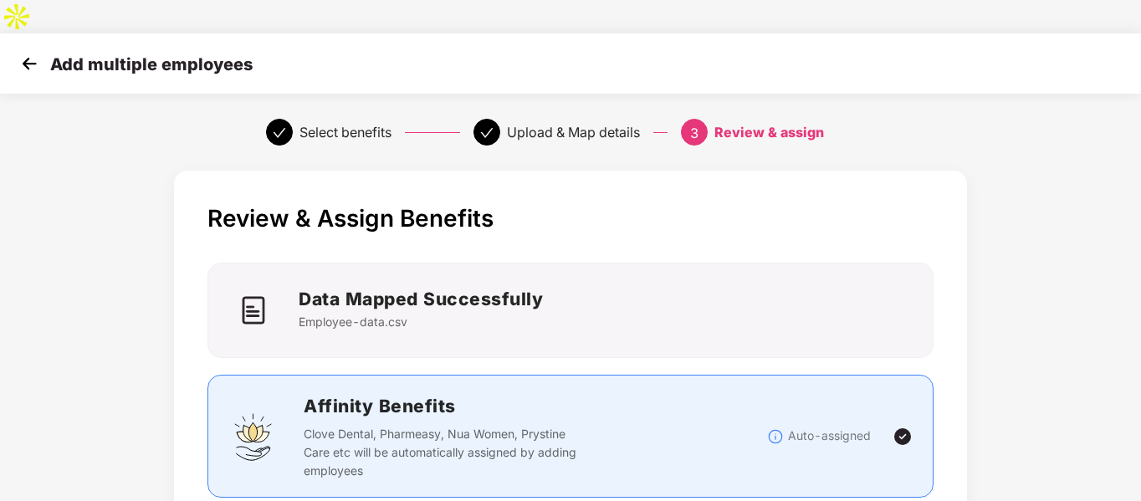
scroll to position [567, 0]
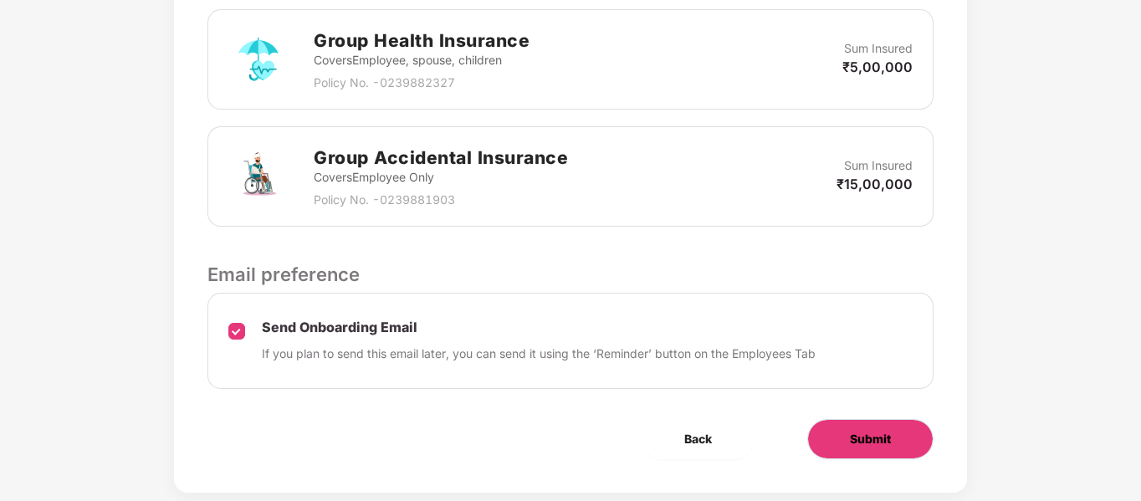
click at [872, 430] on span "Submit" at bounding box center [870, 439] width 41 height 18
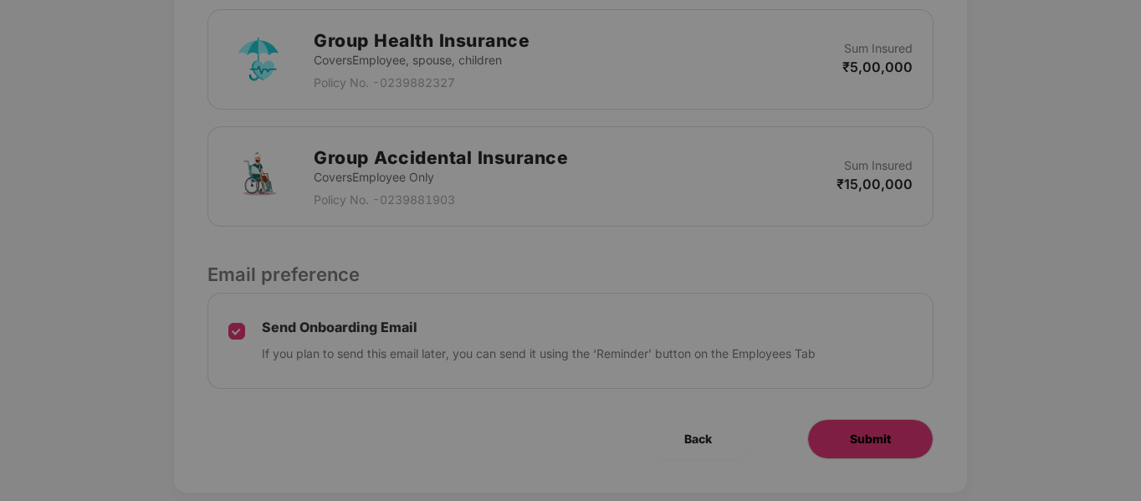
scroll to position [0, 0]
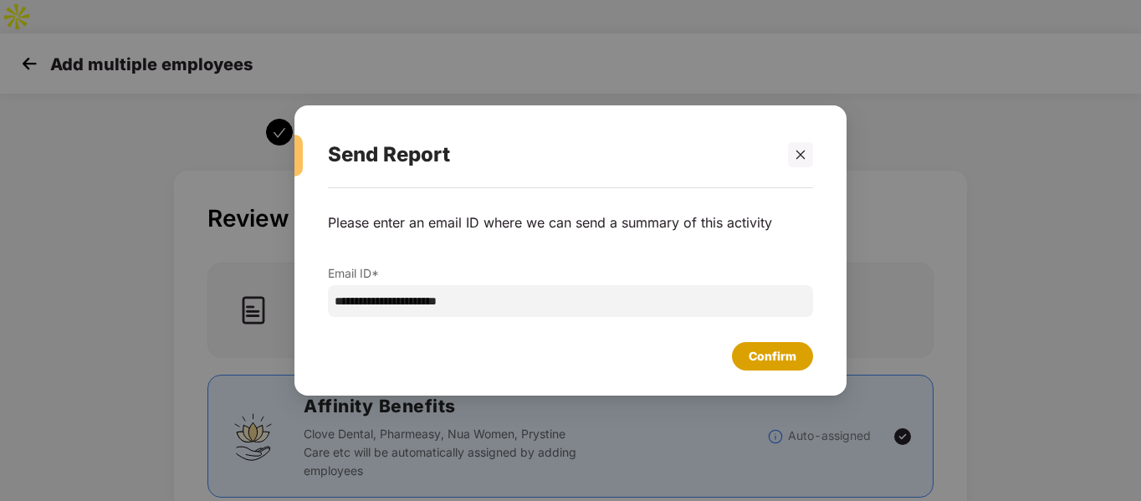
click at [758, 361] on div "Confirm" at bounding box center [773, 356] width 48 height 18
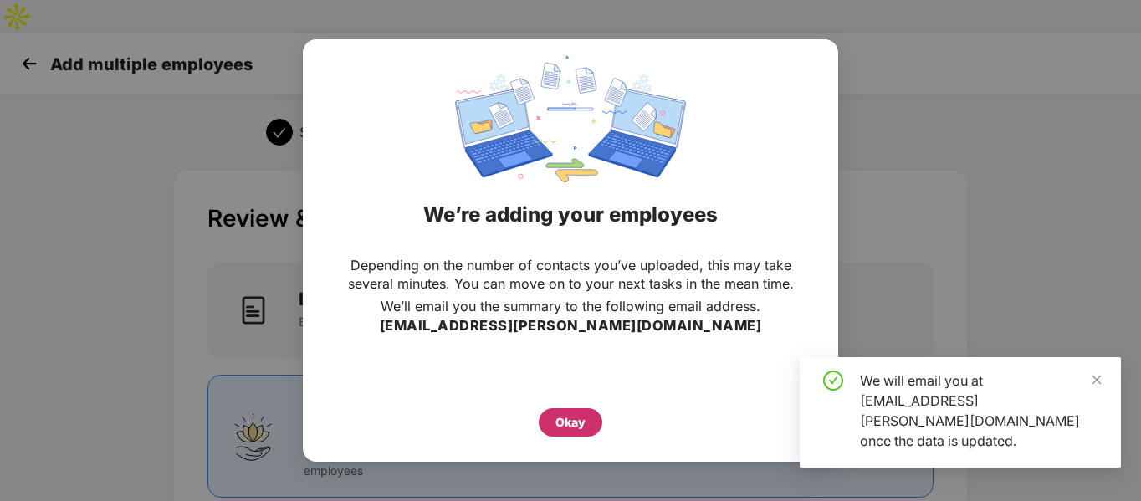
click at [567, 421] on div "Okay" at bounding box center [570, 422] width 30 height 18
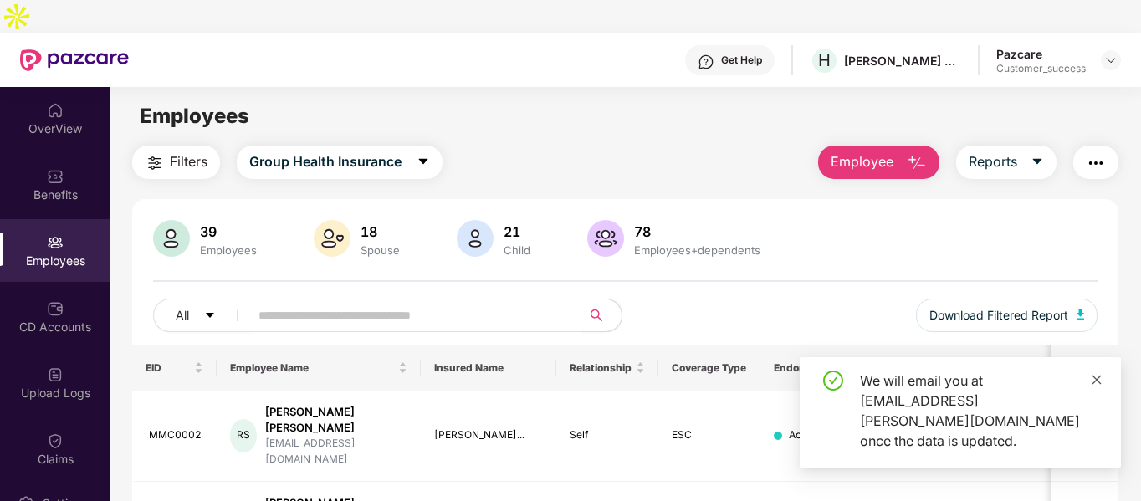
click at [1098, 386] on icon "close" at bounding box center [1097, 380] width 12 height 12
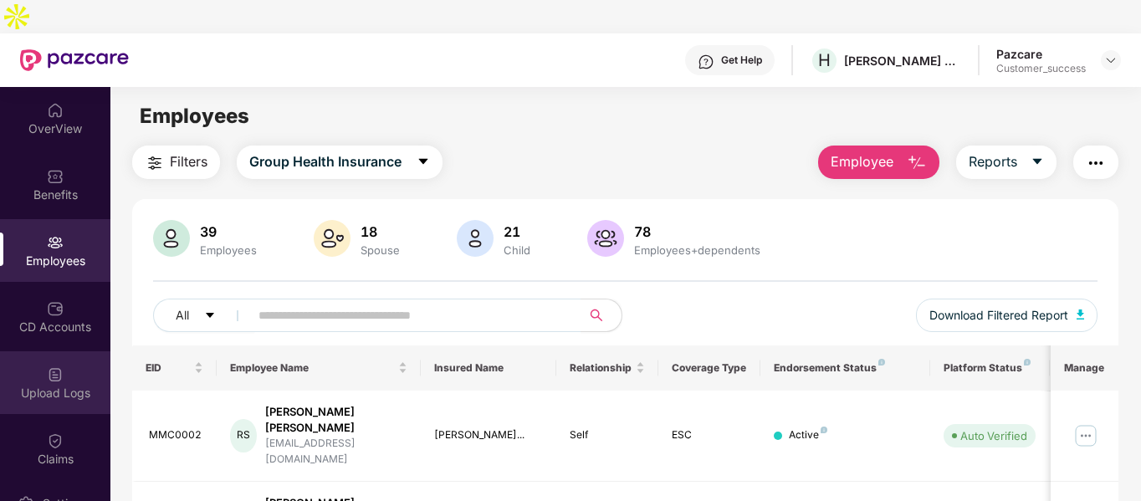
click at [64, 371] on div "Upload Logs" at bounding box center [55, 382] width 110 height 63
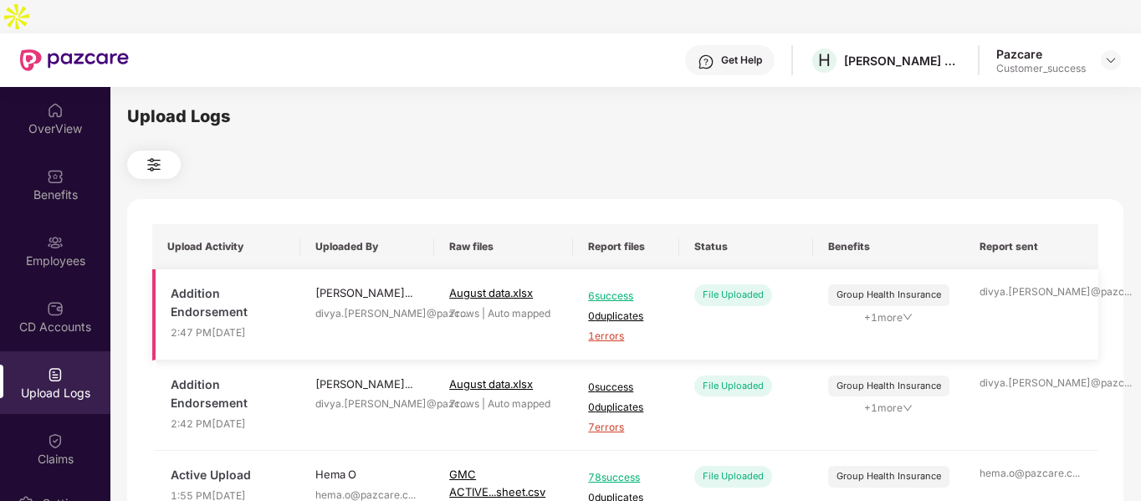
click at [615, 329] on span "1 errors" at bounding box center [626, 337] width 76 height 16
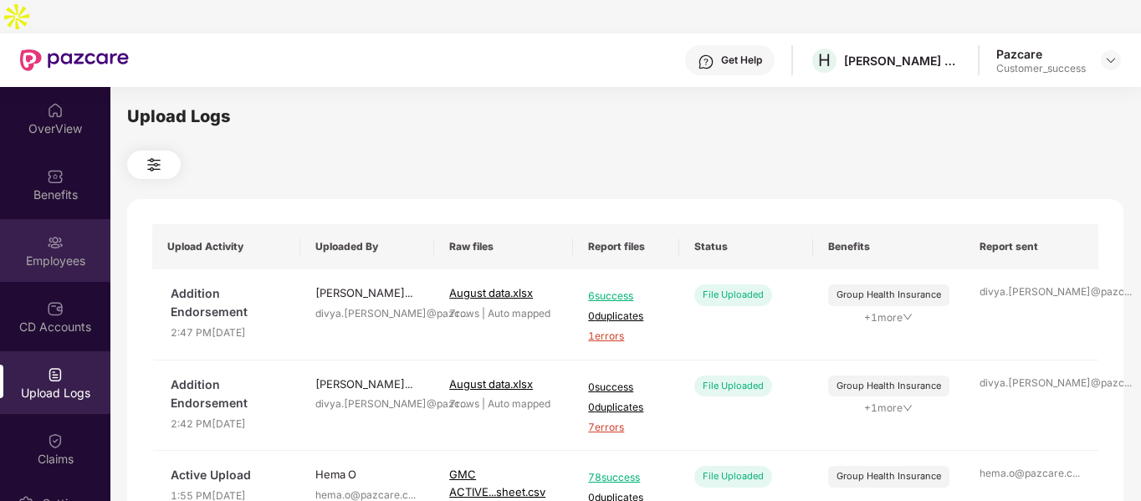
click at [31, 238] on div "Employees" at bounding box center [55, 250] width 110 height 63
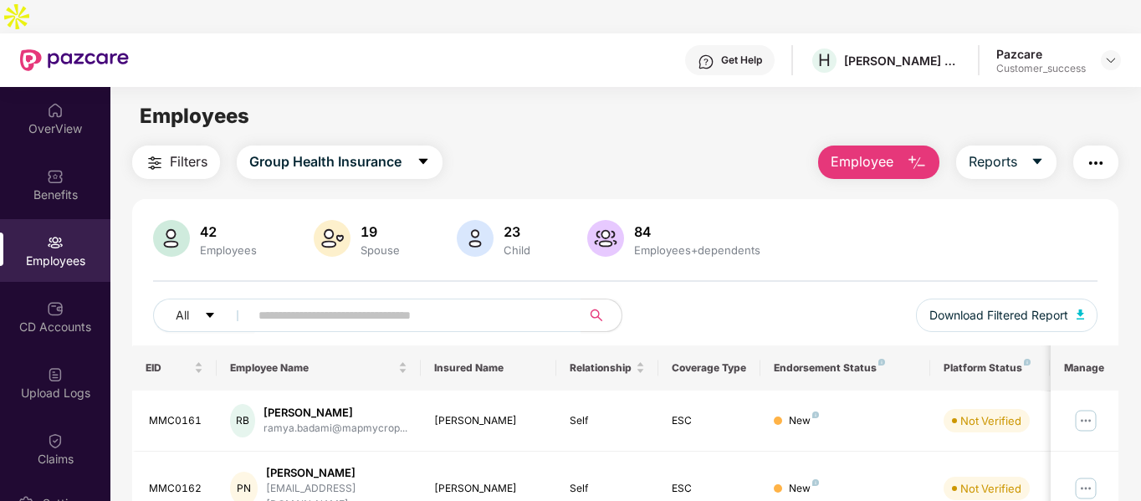
click at [841, 151] on span "Employee" at bounding box center [862, 161] width 63 height 21
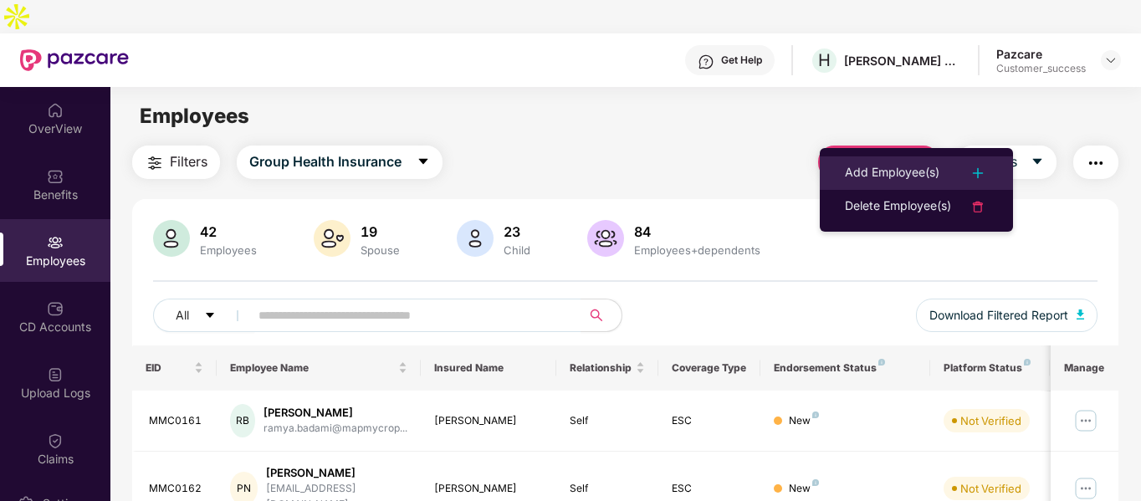
click at [878, 166] on div "Add Employee(s)" at bounding box center [892, 173] width 95 height 20
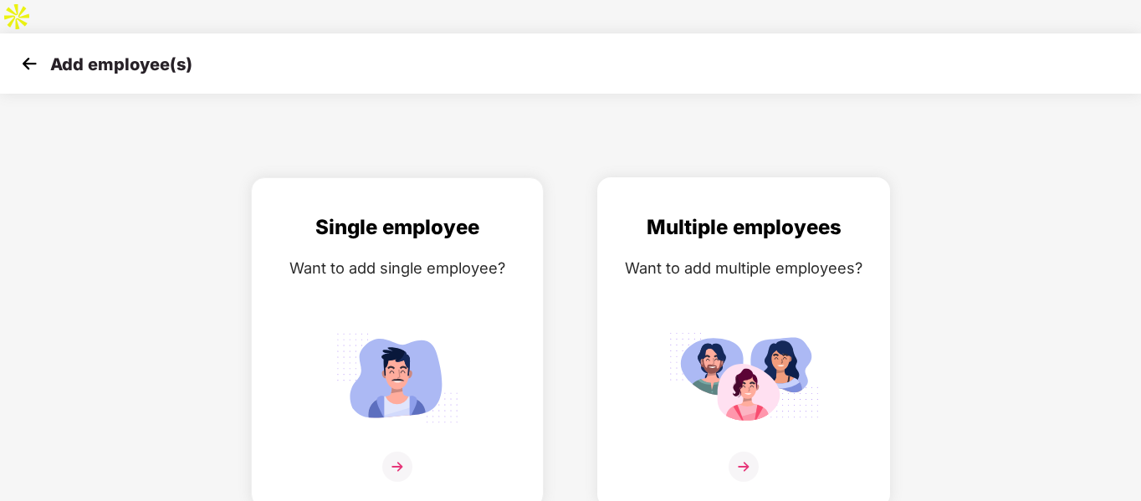
click at [756, 335] on img at bounding box center [743, 377] width 151 height 105
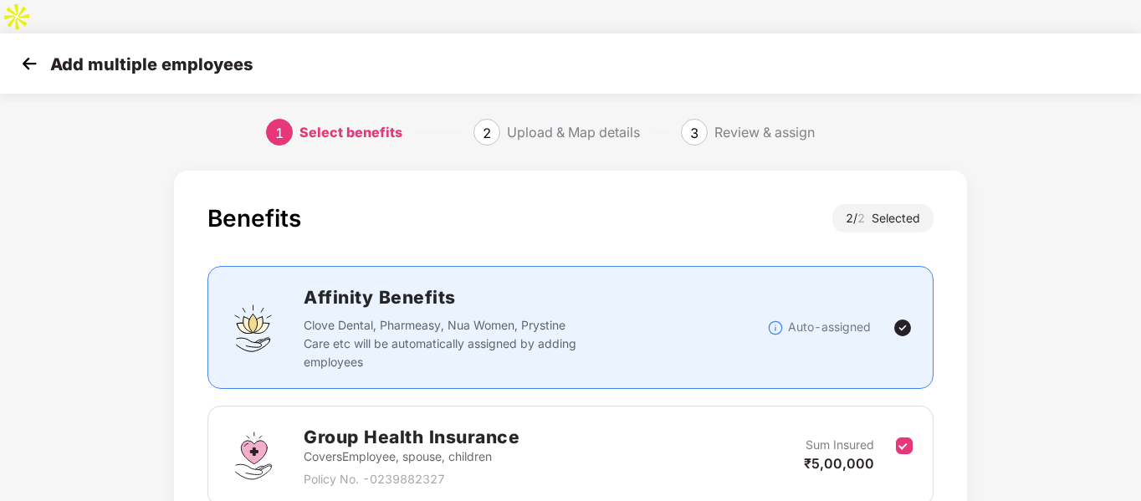
scroll to position [234, 0]
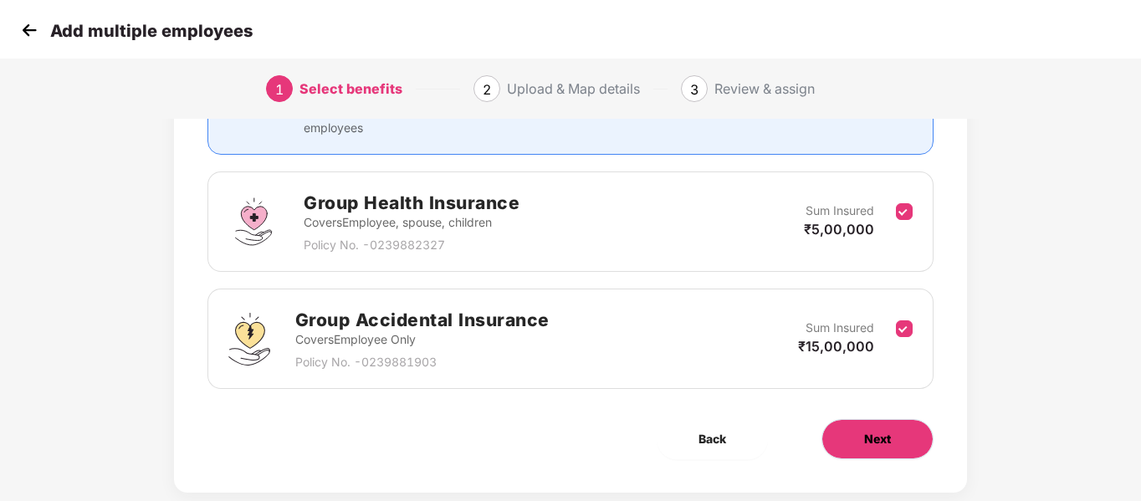
click at [876, 419] on button "Next" at bounding box center [877, 439] width 112 height 40
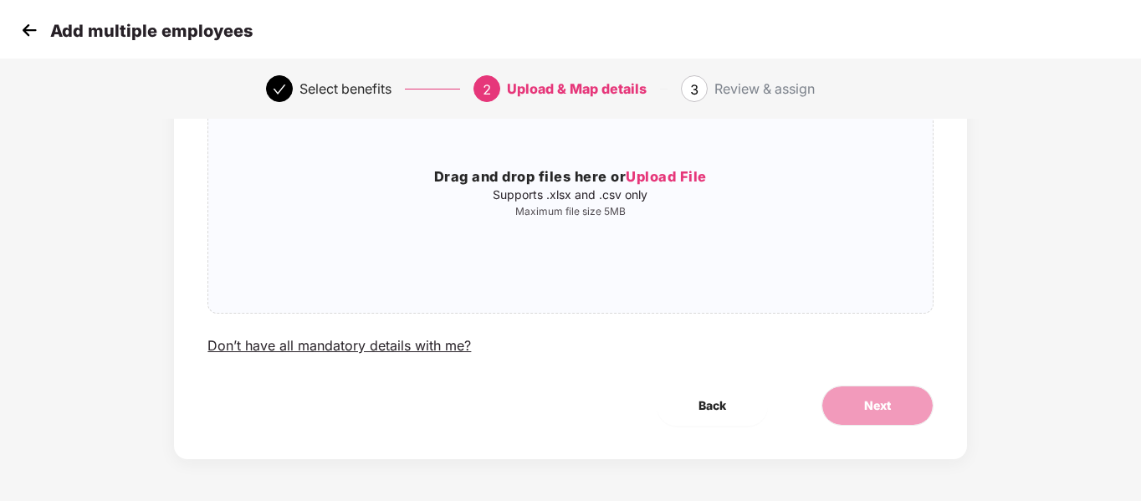
scroll to position [0, 0]
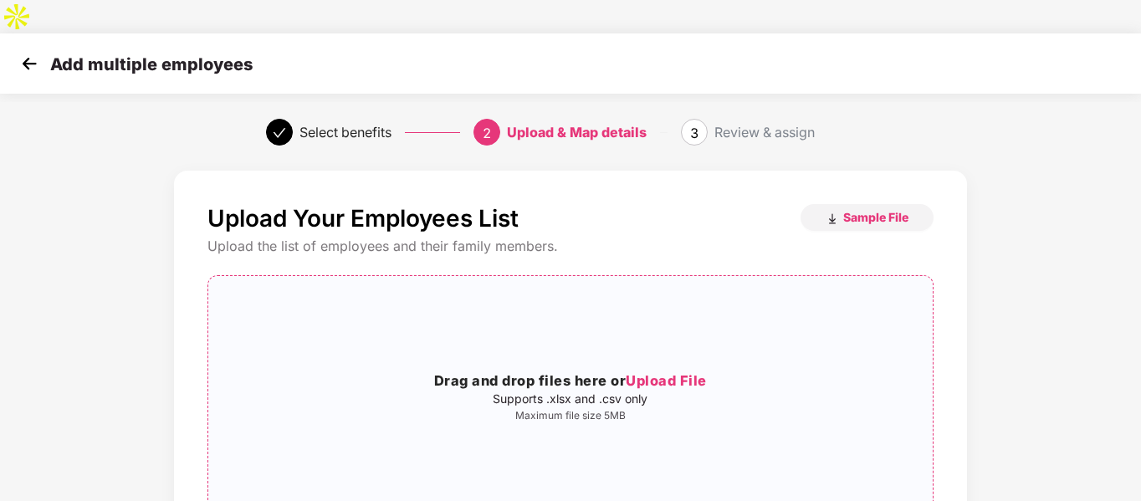
click at [679, 392] on p "Supports .xlsx and .csv only" at bounding box center [570, 398] width 724 height 13
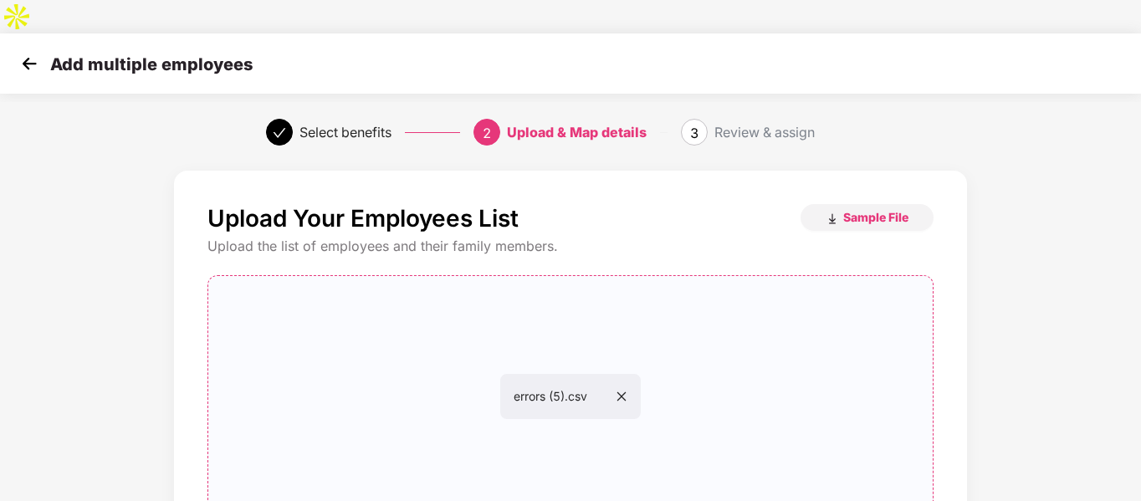
scroll to position [171, 0]
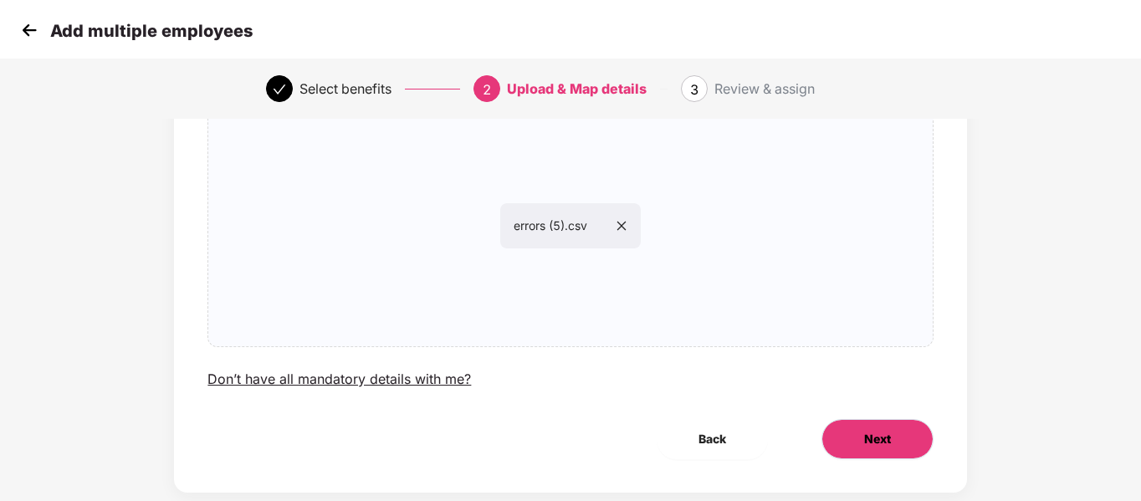
click at [872, 430] on span "Next" at bounding box center [877, 439] width 27 height 18
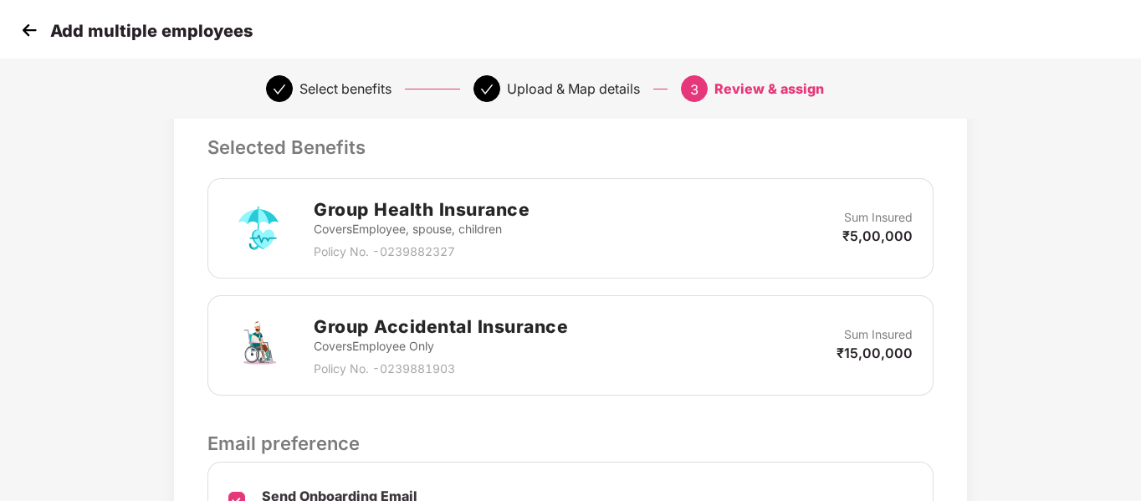
scroll to position [567, 0]
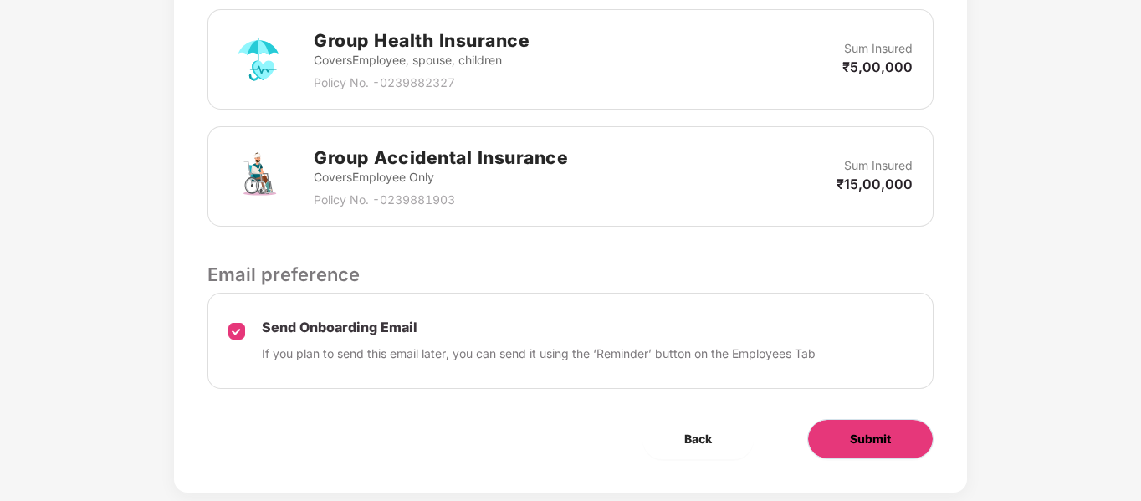
click at [877, 430] on span "Submit" at bounding box center [870, 439] width 41 height 18
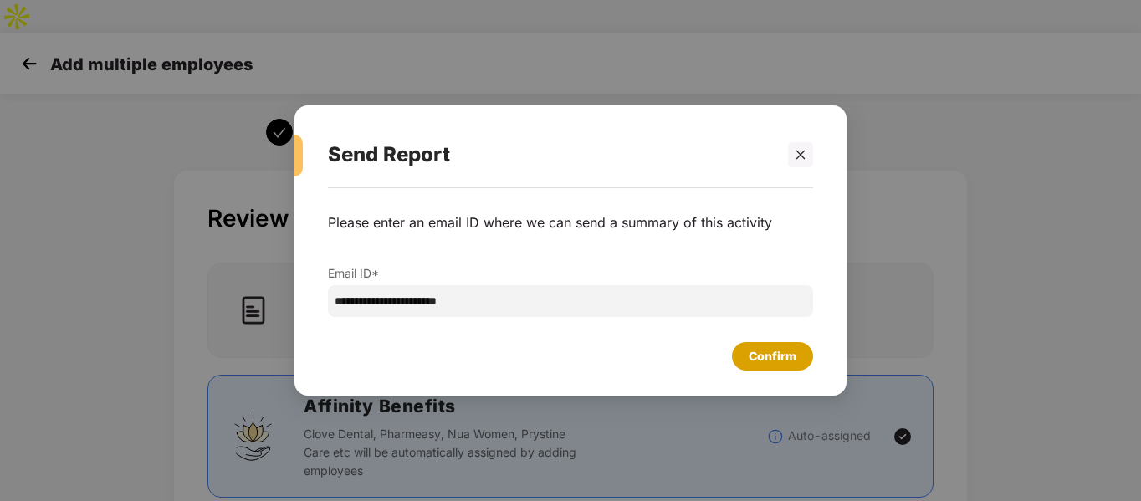
click at [781, 357] on div "Confirm" at bounding box center [773, 356] width 48 height 18
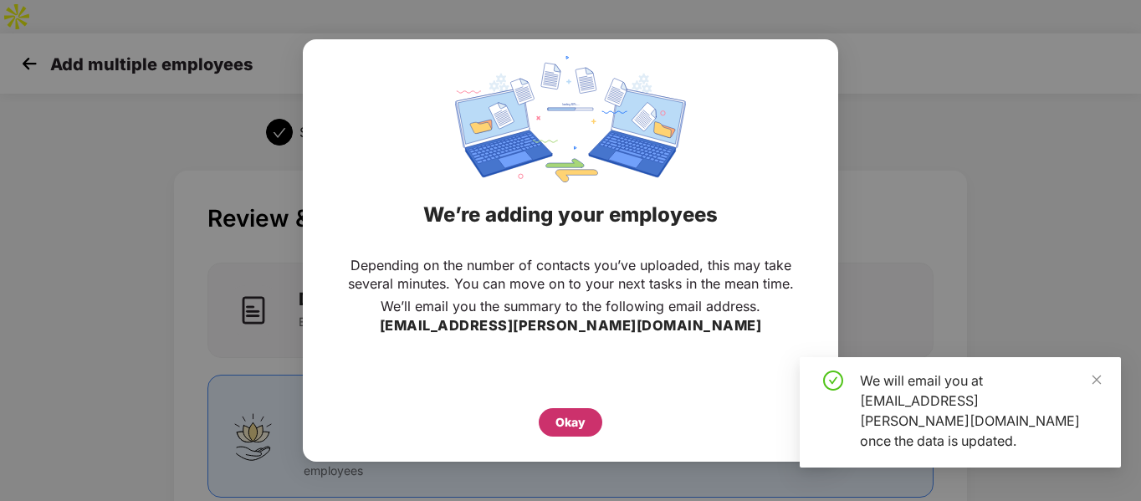
click at [561, 422] on div "Okay" at bounding box center [570, 422] width 30 height 18
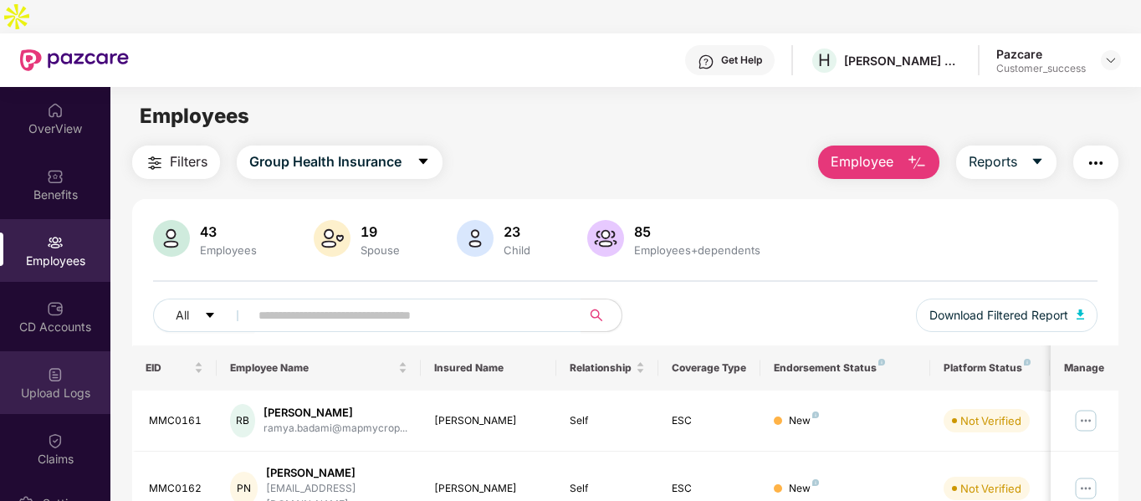
click at [47, 366] on img at bounding box center [55, 374] width 17 height 17
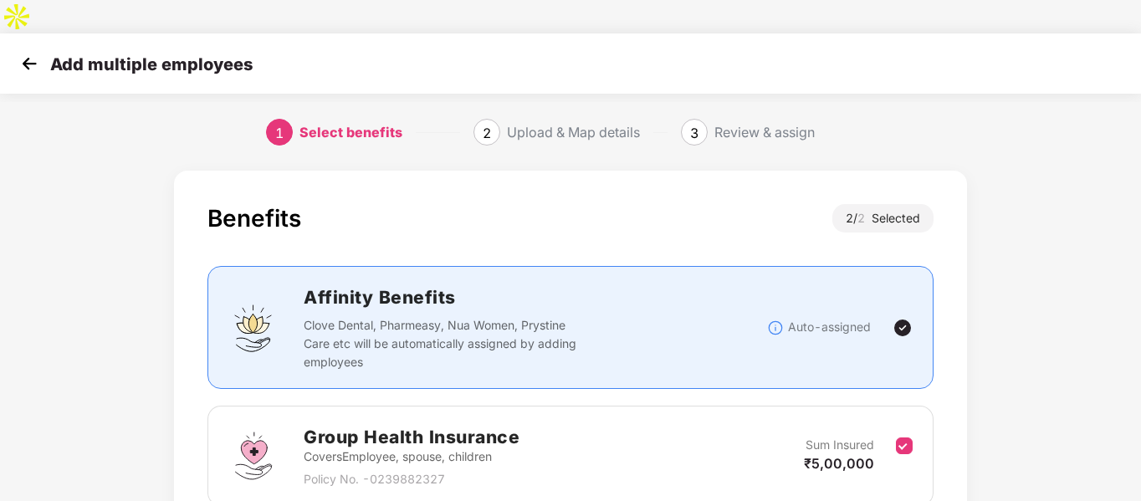
click at [39, 51] on img at bounding box center [29, 63] width 25 height 25
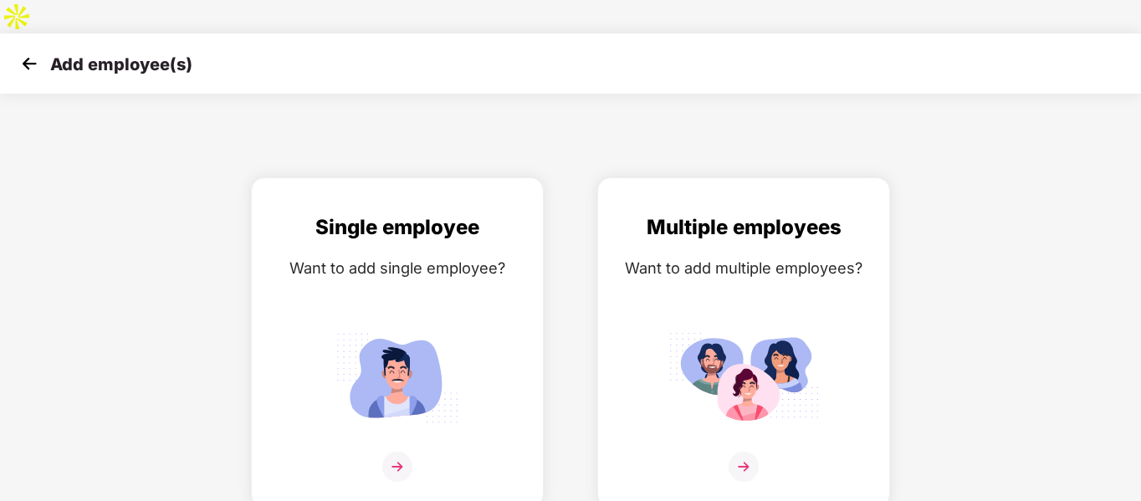
click at [17, 51] on img at bounding box center [29, 63] width 25 height 25
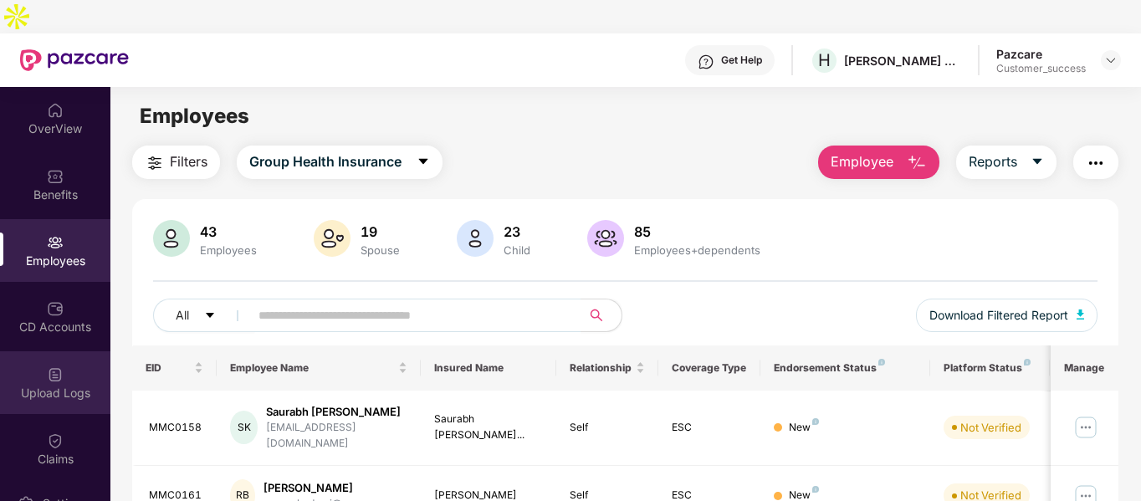
click at [40, 351] on div "Upload Logs" at bounding box center [55, 382] width 110 height 63
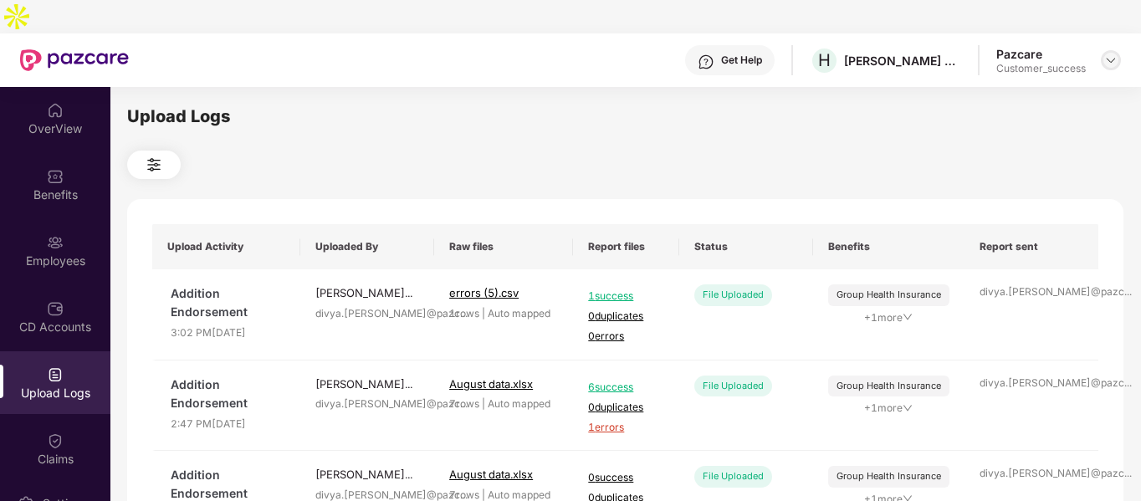
click at [1114, 54] on img at bounding box center [1110, 60] width 13 height 13
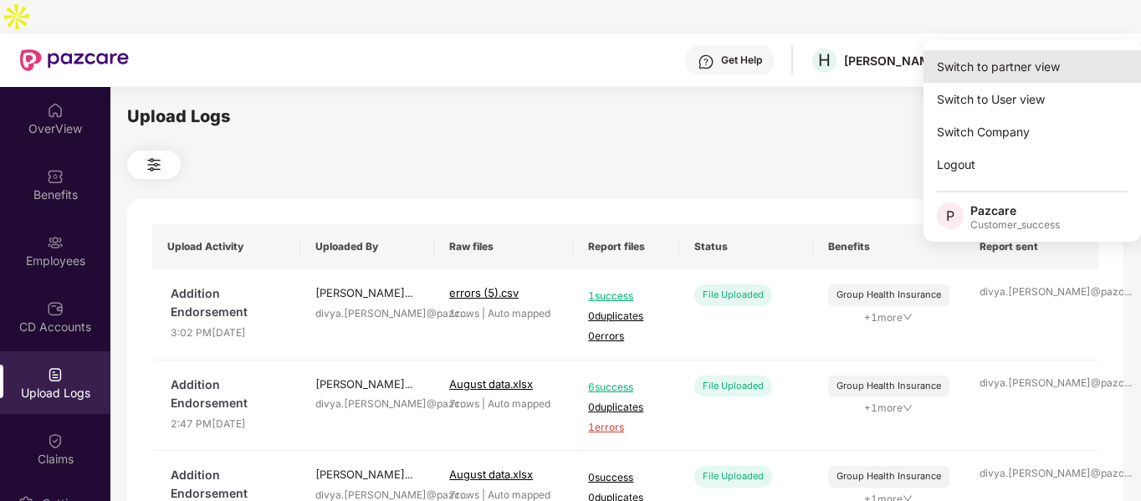
click at [1006, 76] on div "Switch to partner view" at bounding box center [1032, 66] width 217 height 33
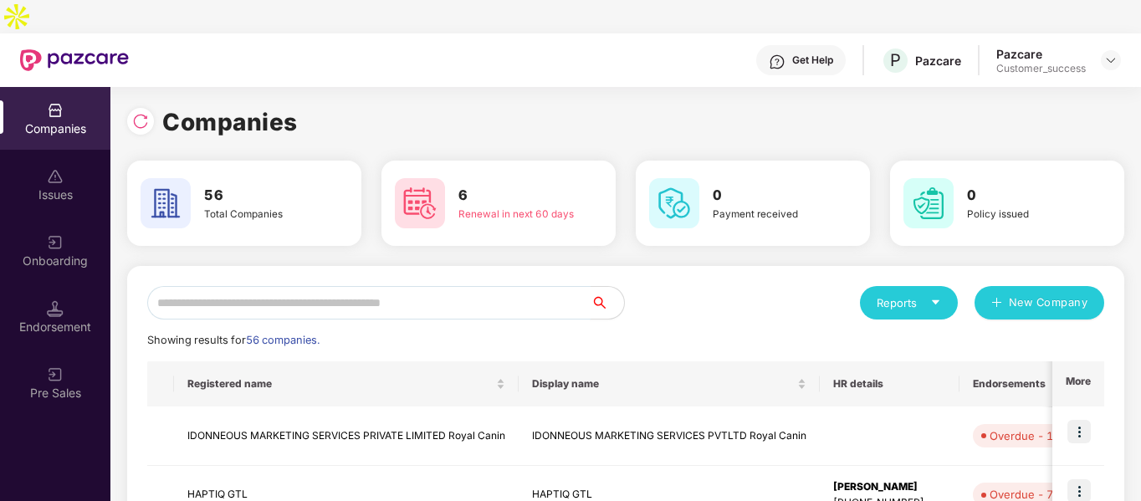
click at [225, 286] on input "text" at bounding box center [368, 302] width 443 height 33
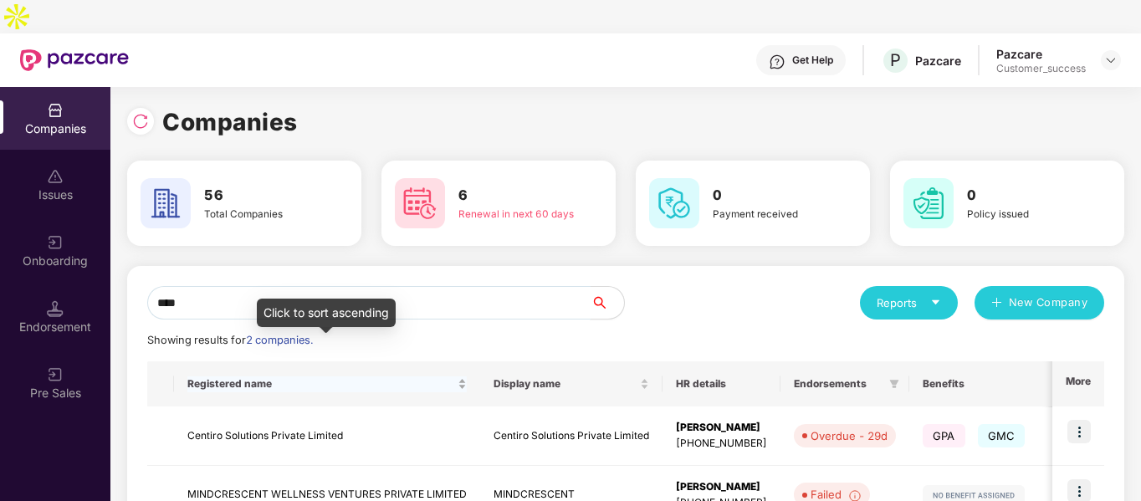
scroll to position [84, 0]
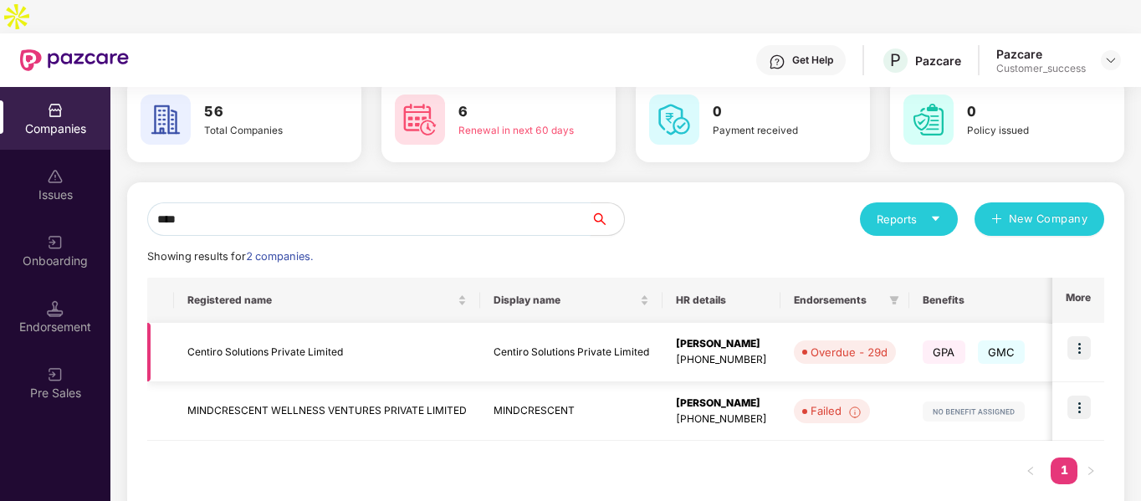
type input "****"
click at [1074, 336] on img at bounding box center [1078, 347] width 23 height 23
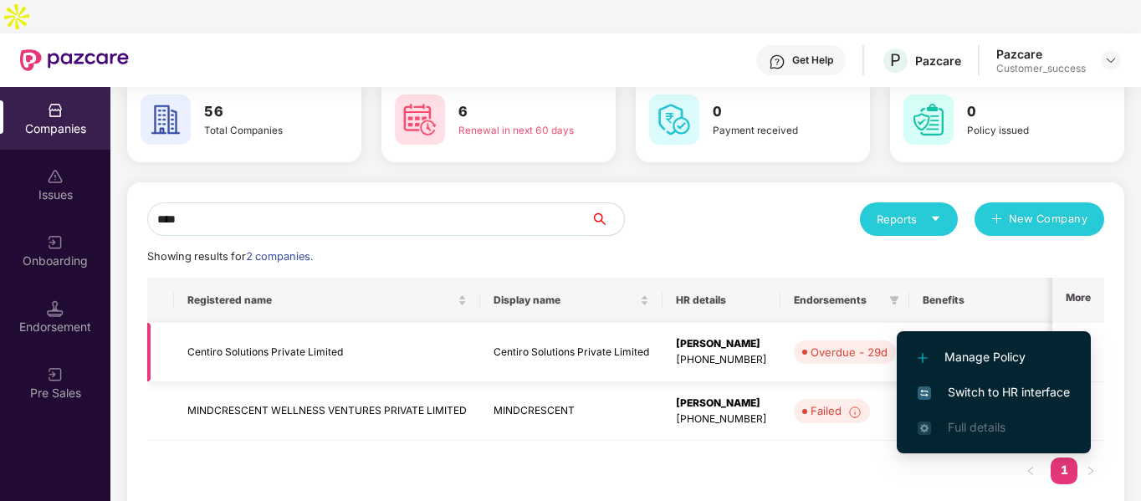
click at [358, 330] on td "Centiro Solutions Private Limited" at bounding box center [327, 352] width 306 height 59
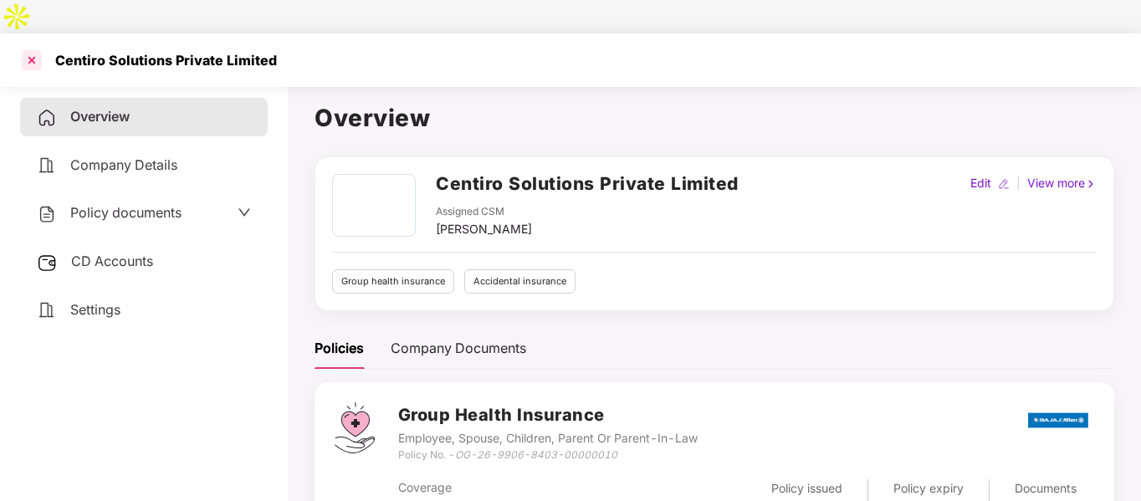
click at [27, 47] on div at bounding box center [31, 60] width 27 height 27
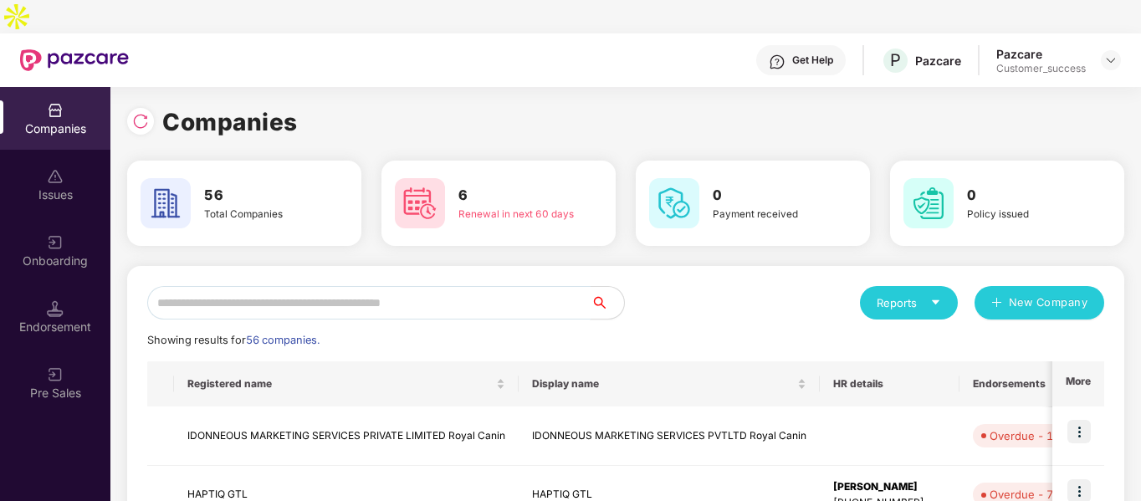
click at [514, 286] on input "text" at bounding box center [368, 302] width 443 height 33
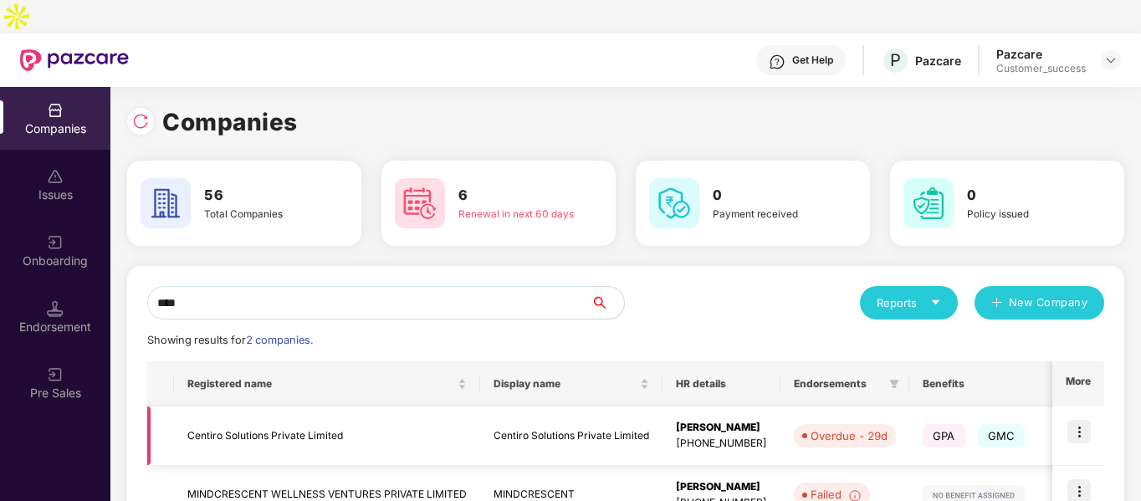
type input "****"
click at [1079, 420] on img at bounding box center [1078, 431] width 23 height 23
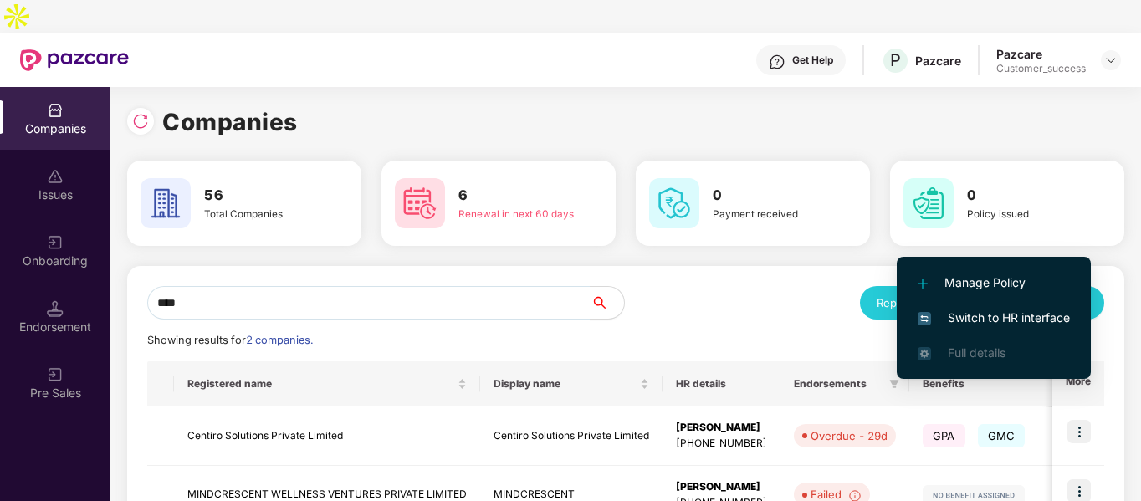
click at [990, 310] on span "Switch to HR interface" at bounding box center [994, 318] width 152 height 18
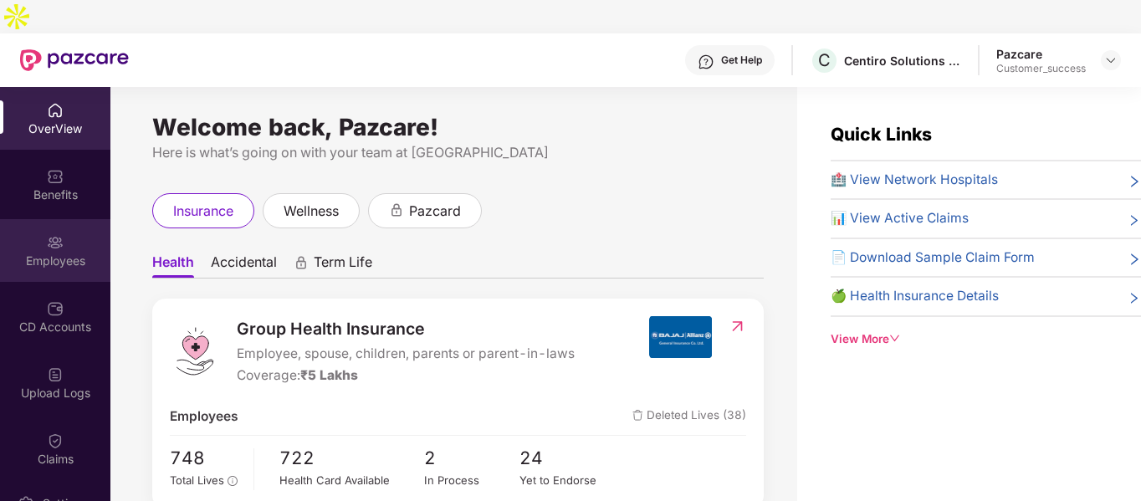
click at [56, 234] on img at bounding box center [55, 242] width 17 height 17
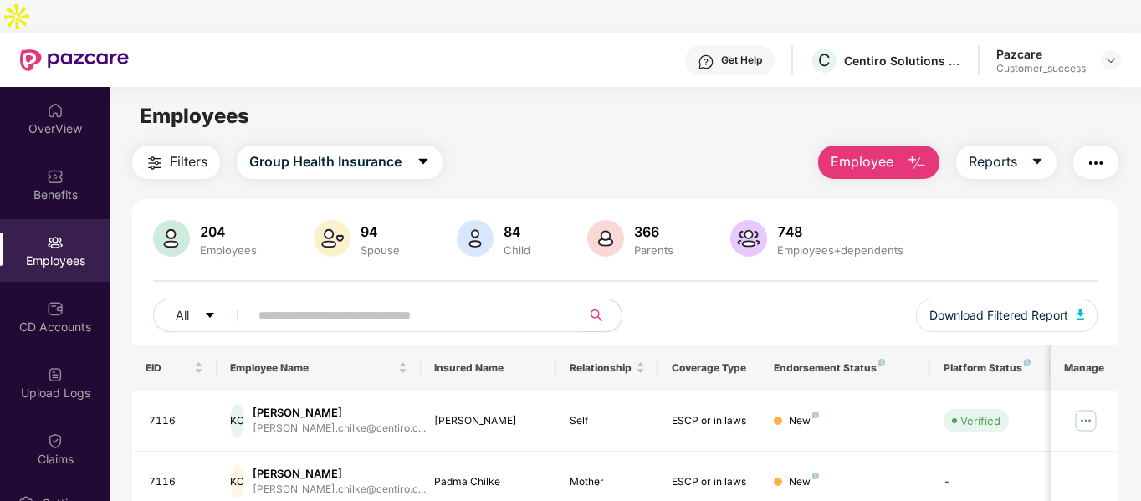
click at [340, 303] on input "text" at bounding box center [408, 315] width 300 height 25
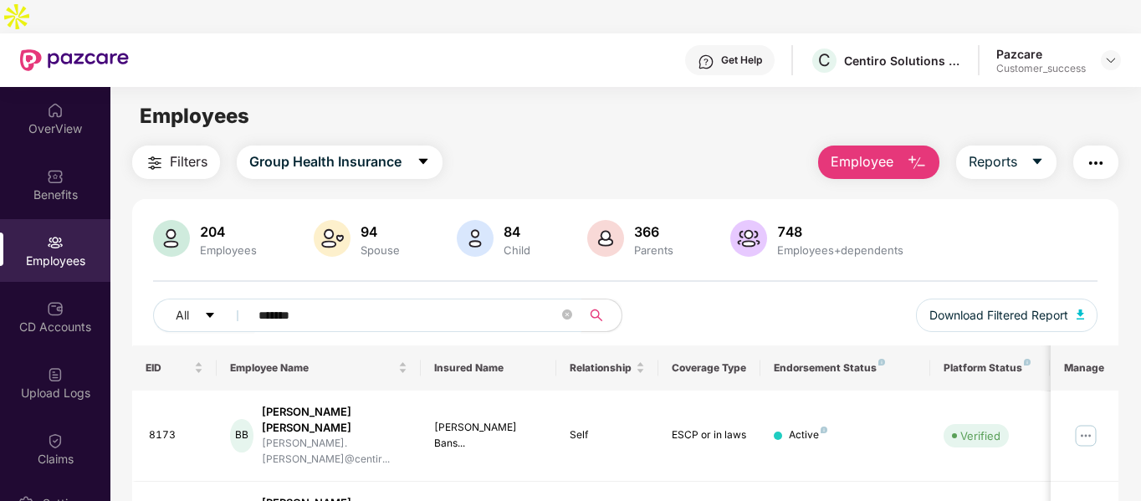
scroll to position [100, 0]
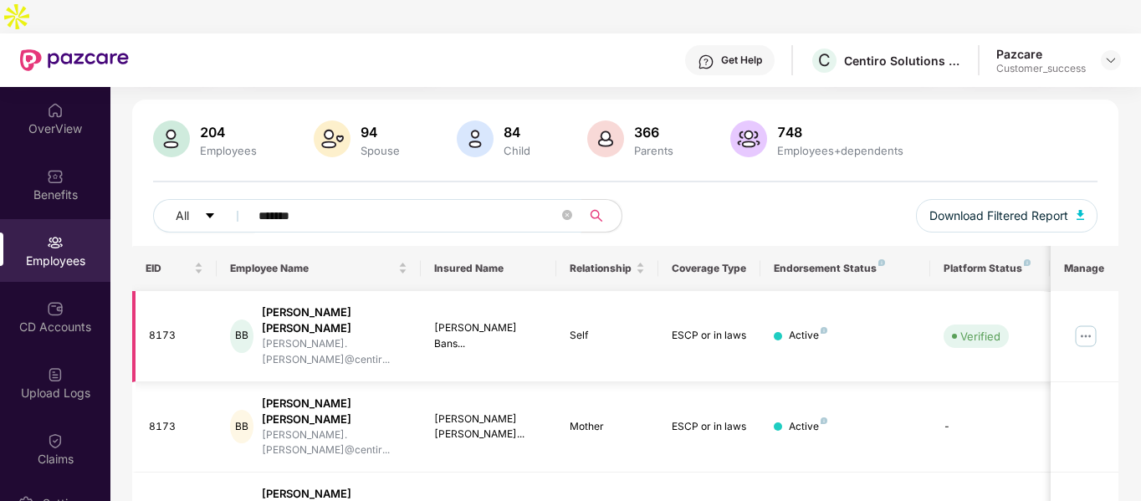
type input "*******"
click at [1098, 323] on img at bounding box center [1085, 336] width 27 height 27
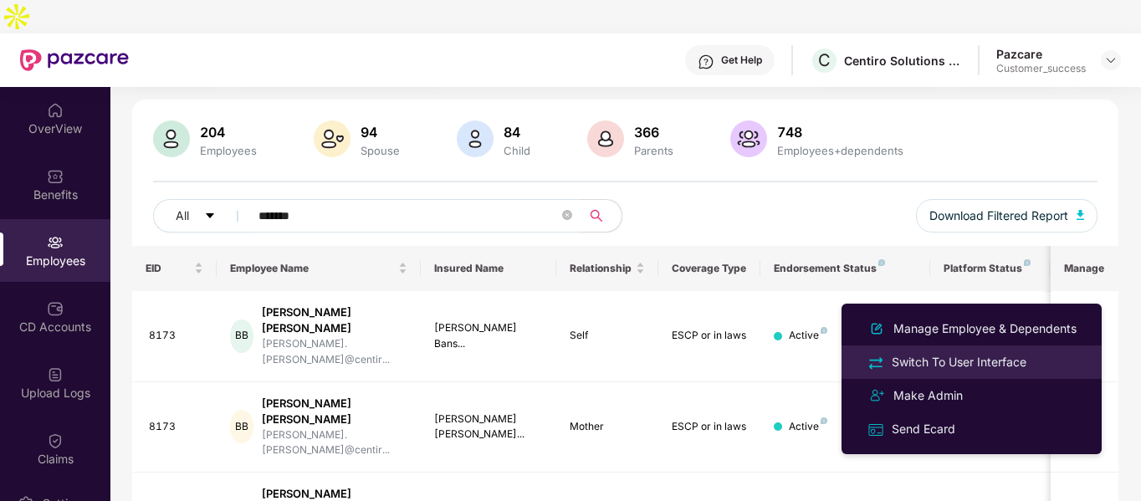
click at [900, 365] on div "Switch To User Interface" at bounding box center [958, 362] width 141 height 18
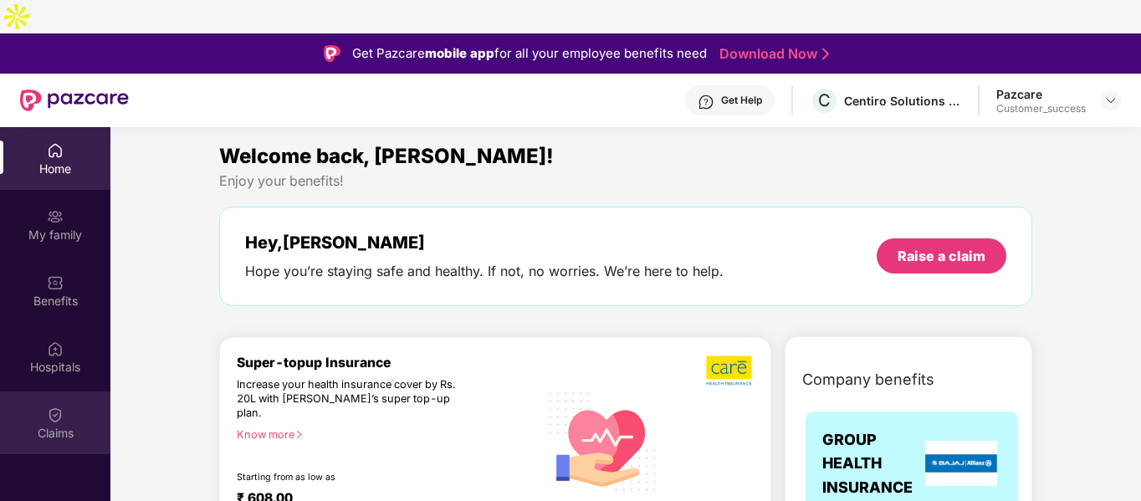
click at [62, 391] on div "Claims" at bounding box center [55, 422] width 110 height 63
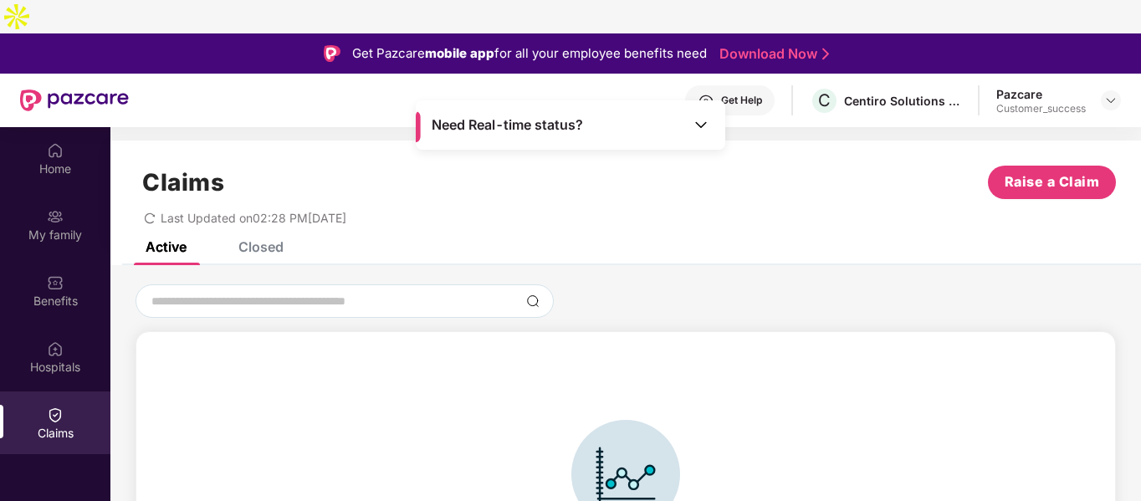
click at [263, 238] on div "Closed" at bounding box center [260, 246] width 45 height 17
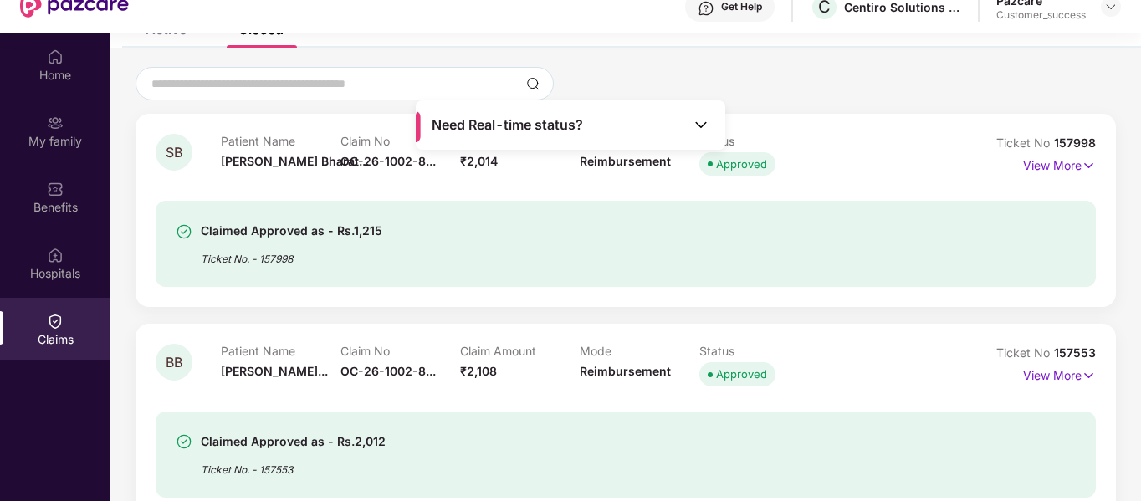
scroll to position [0, 0]
